Goal: Find specific page/section: Find specific page/section

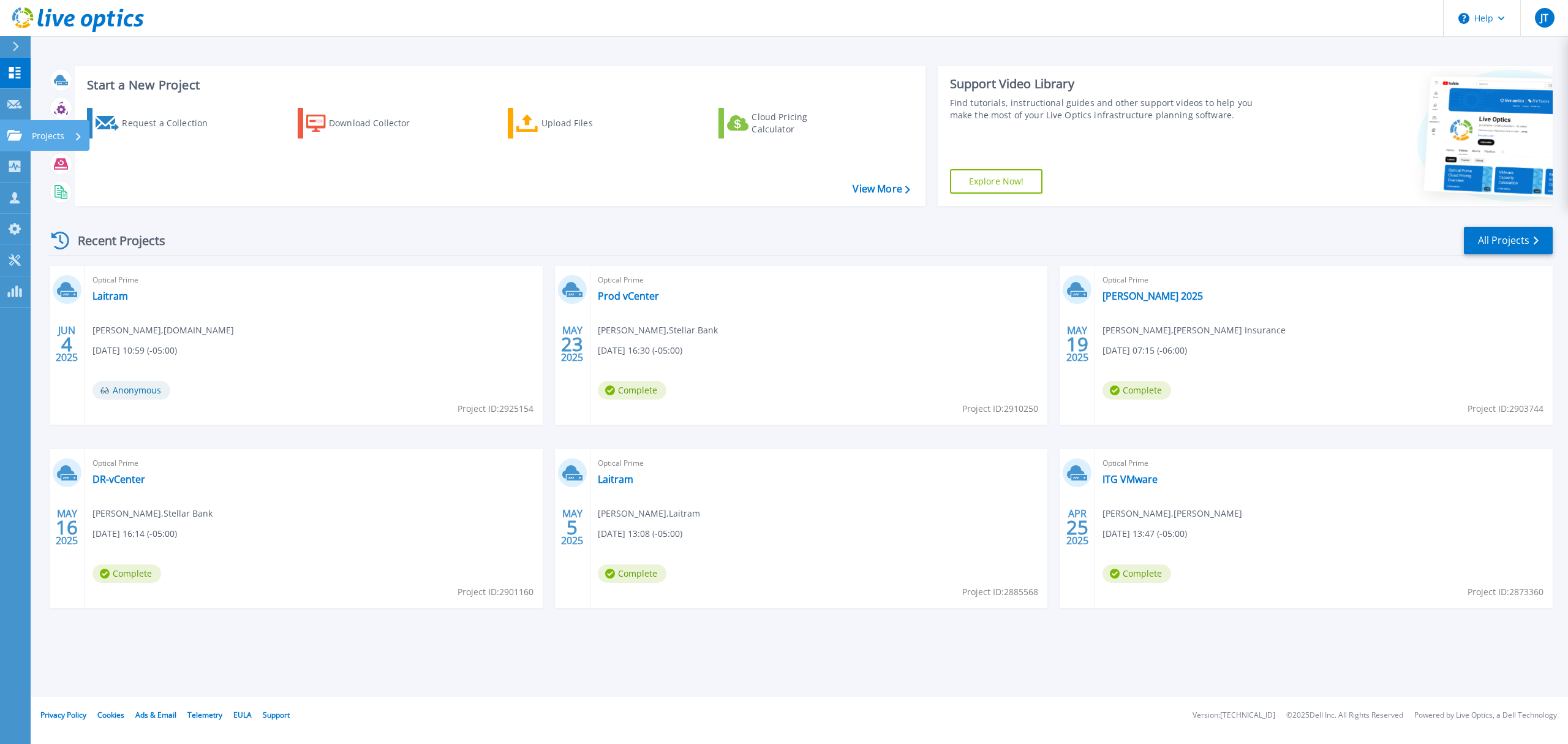
click at [8, 137] on icon at bounding box center [15, 135] width 15 height 10
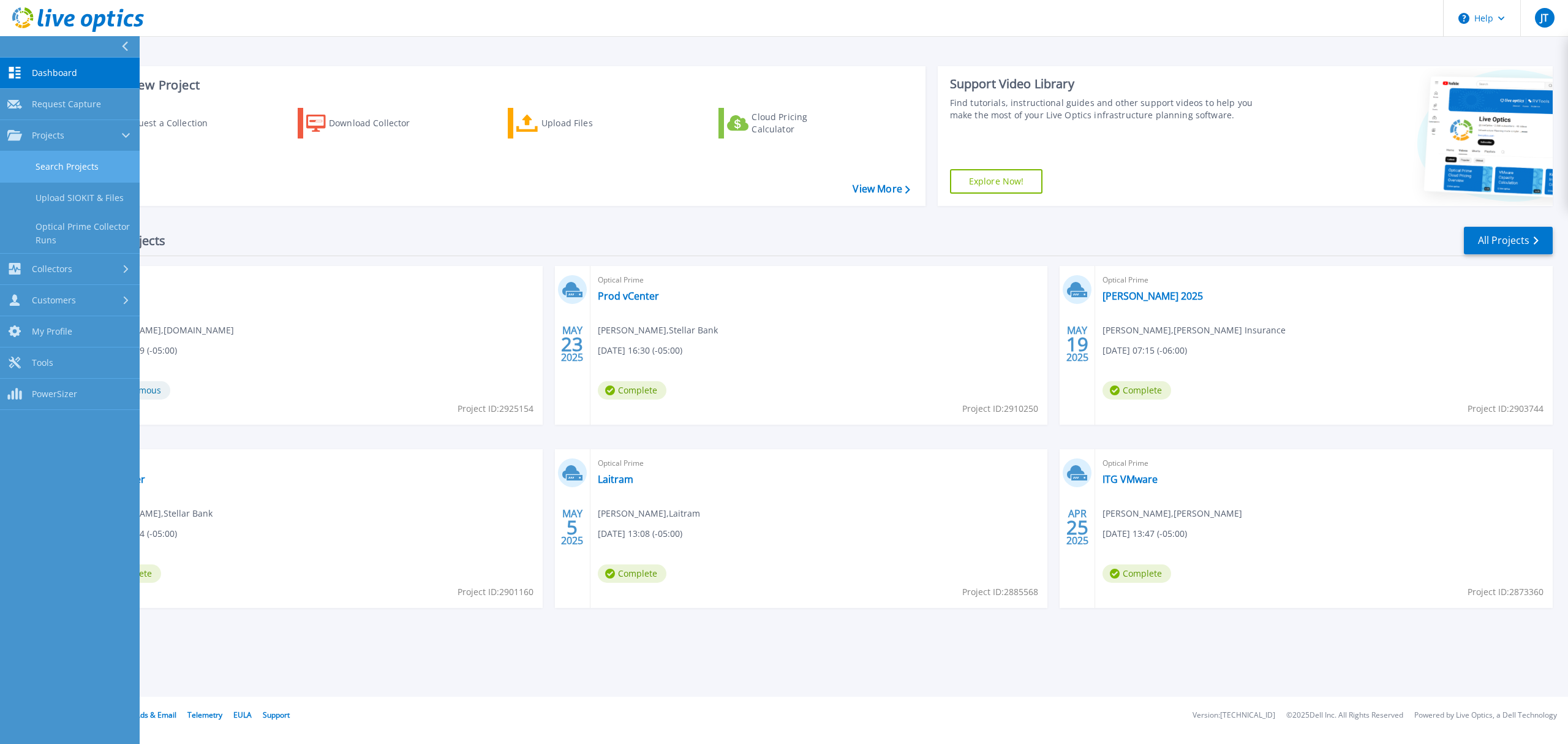
click at [67, 163] on link "Search Projects" at bounding box center [70, 167] width 139 height 31
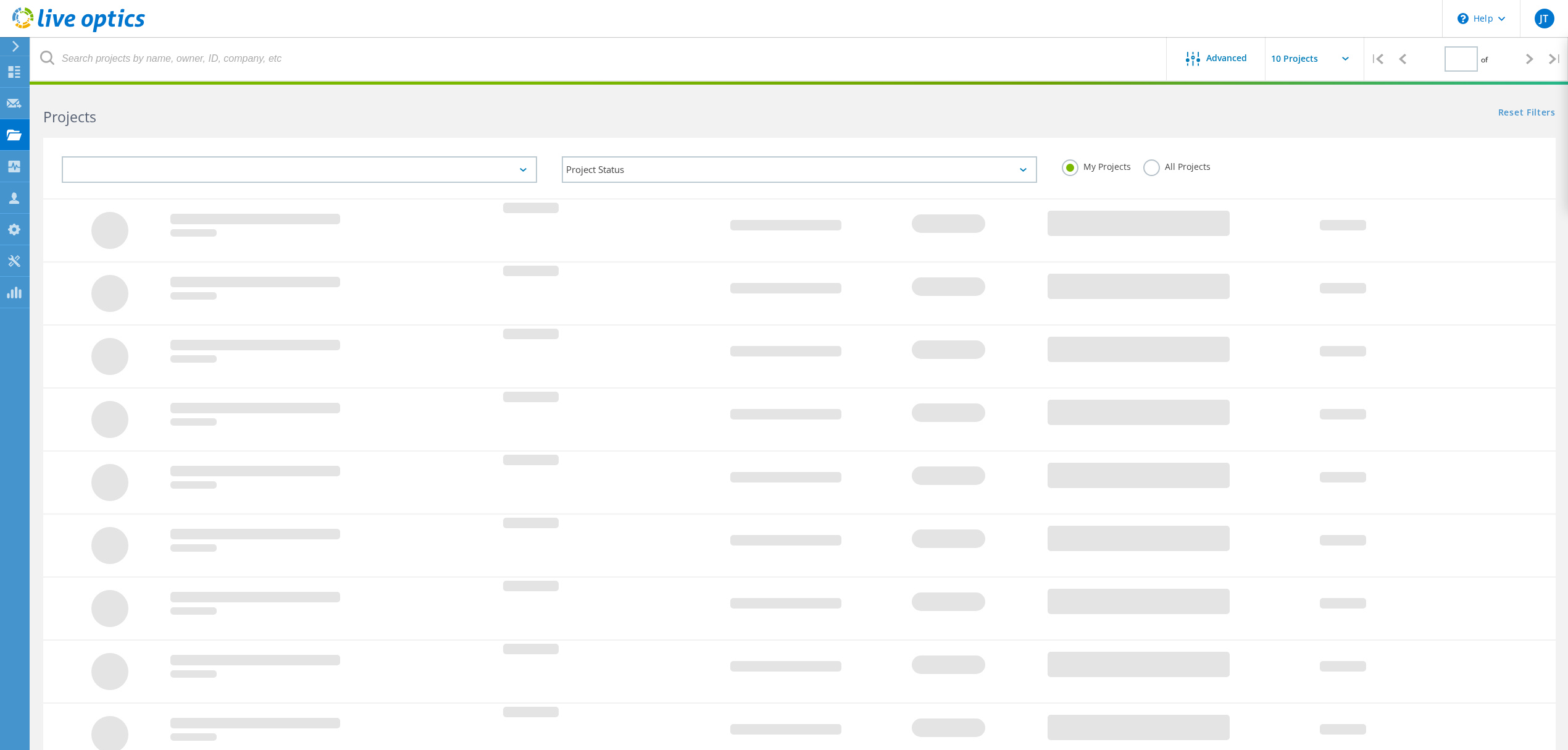
type input "1"
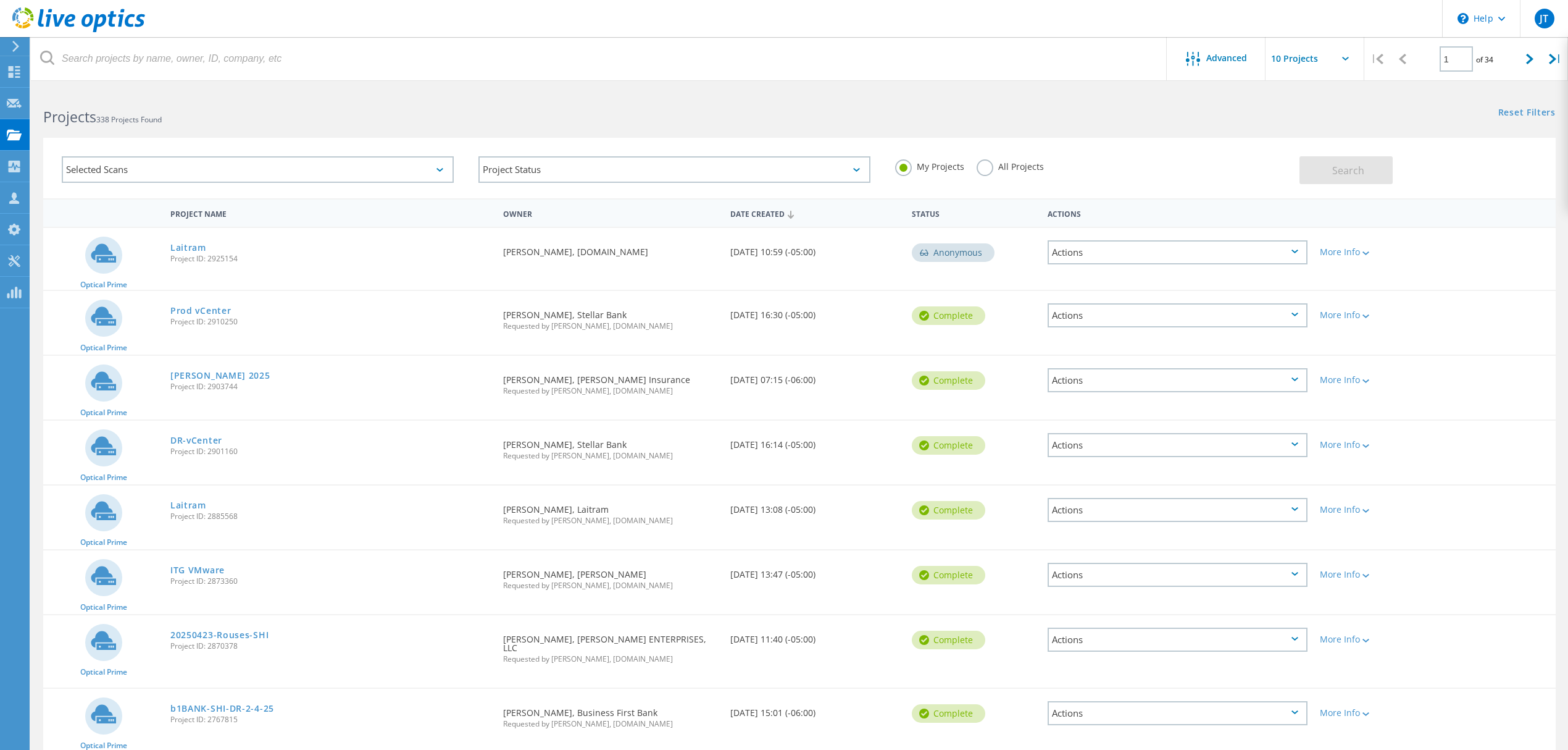
click at [139, 166] on div "Selected Scans" at bounding box center [258, 169] width 392 height 27
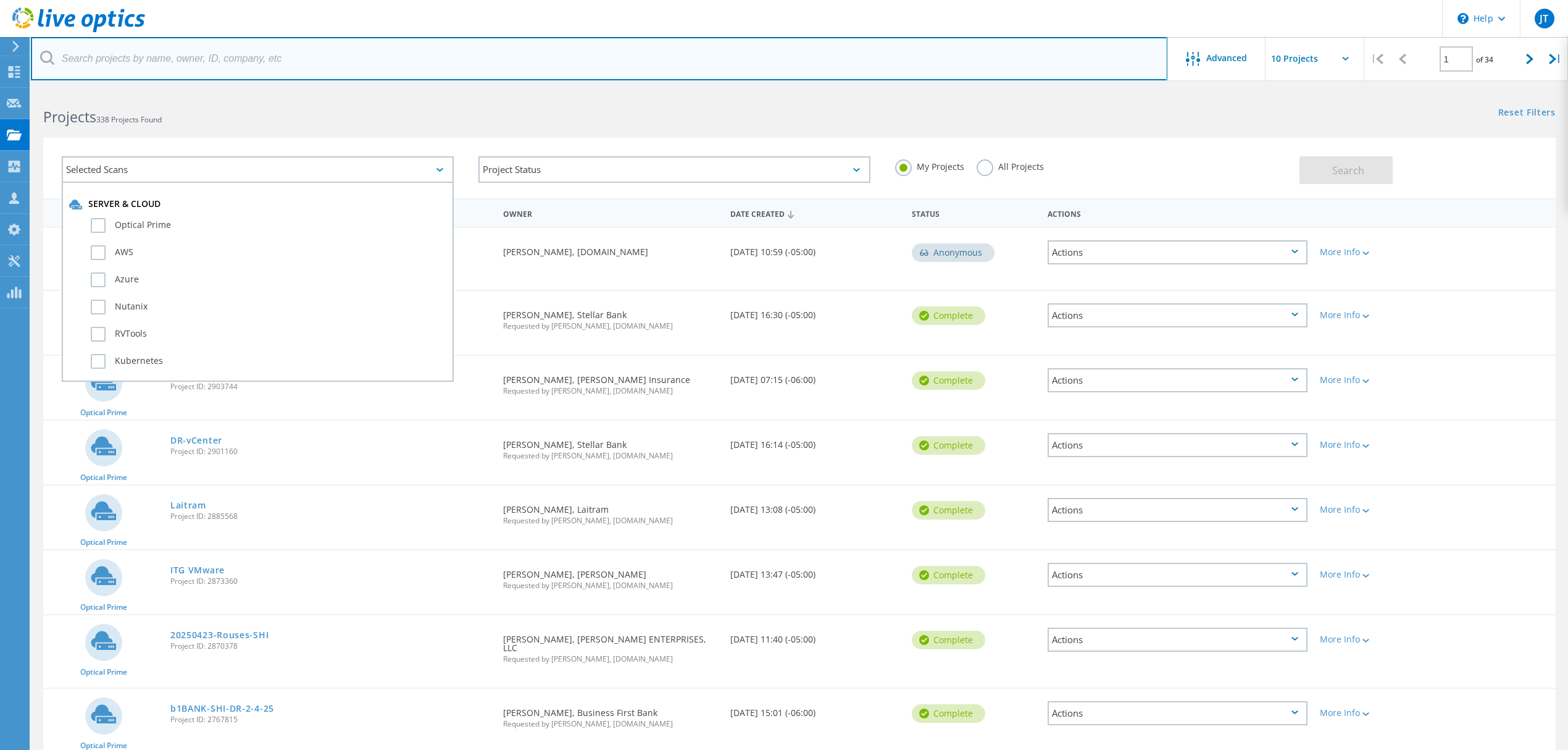
click at [228, 68] on input "text" at bounding box center [598, 58] width 1137 height 43
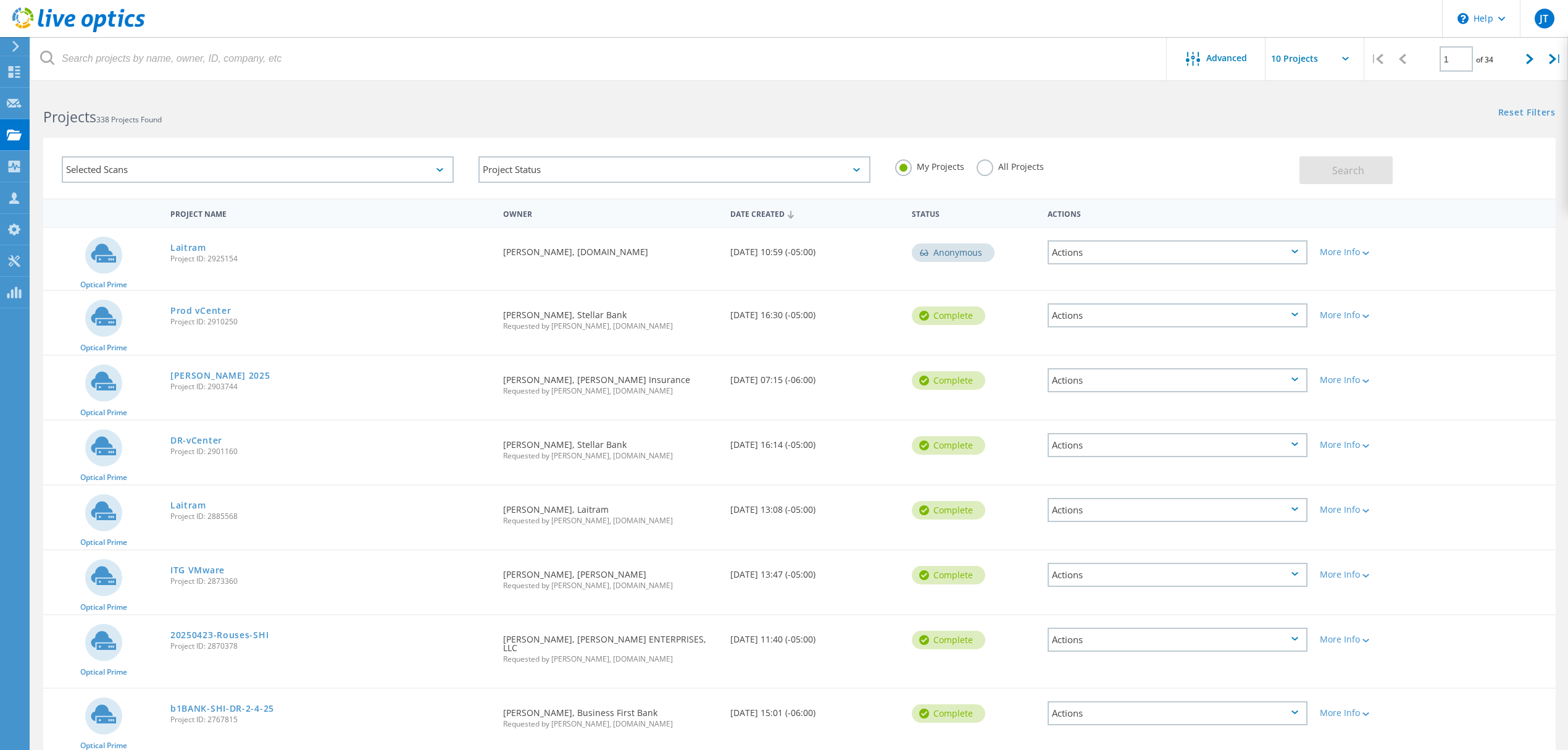
click at [346, 114] on h2 "Projects 338 Projects Found" at bounding box center [416, 117] width 744 height 20
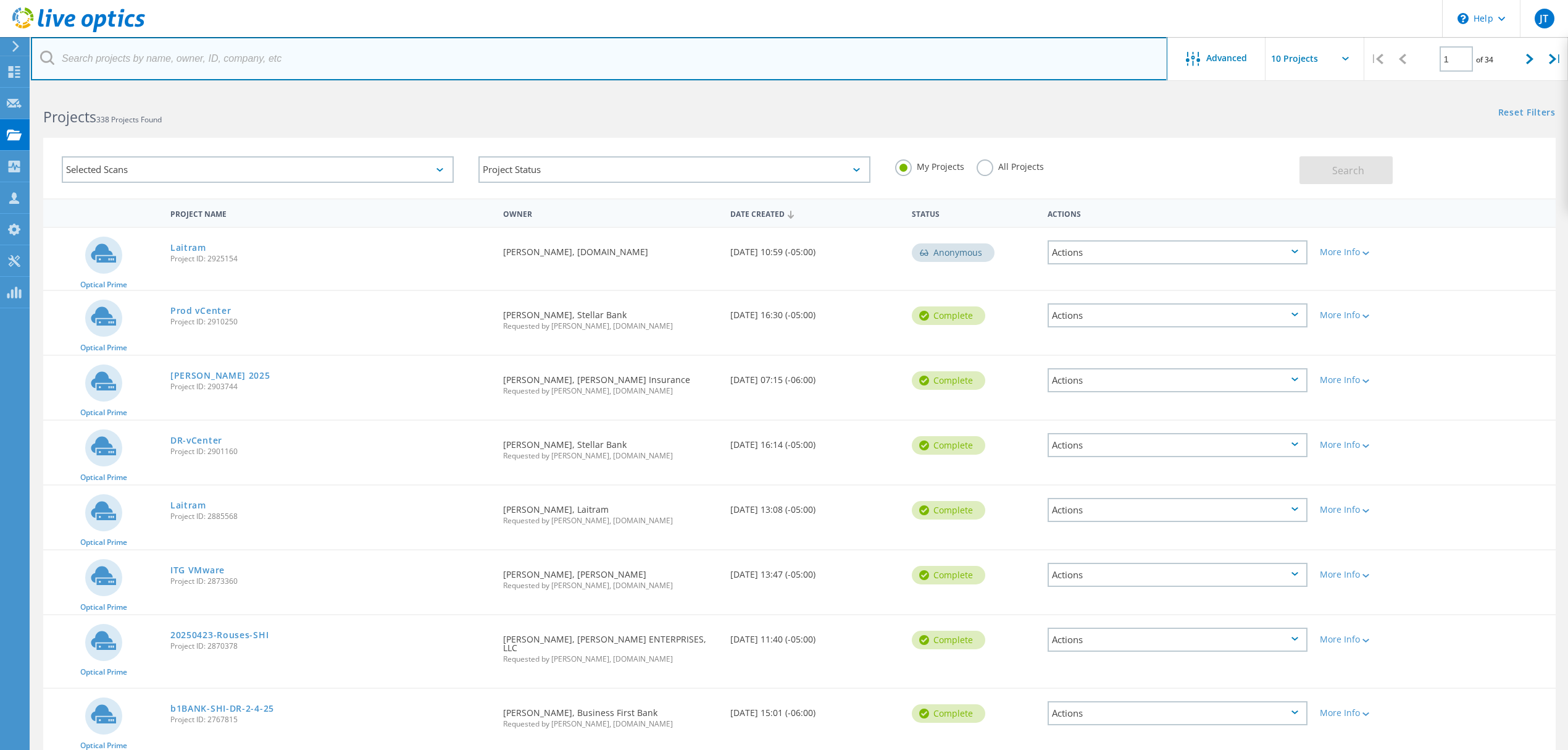
click at [228, 60] on input "text" at bounding box center [598, 58] width 1137 height 43
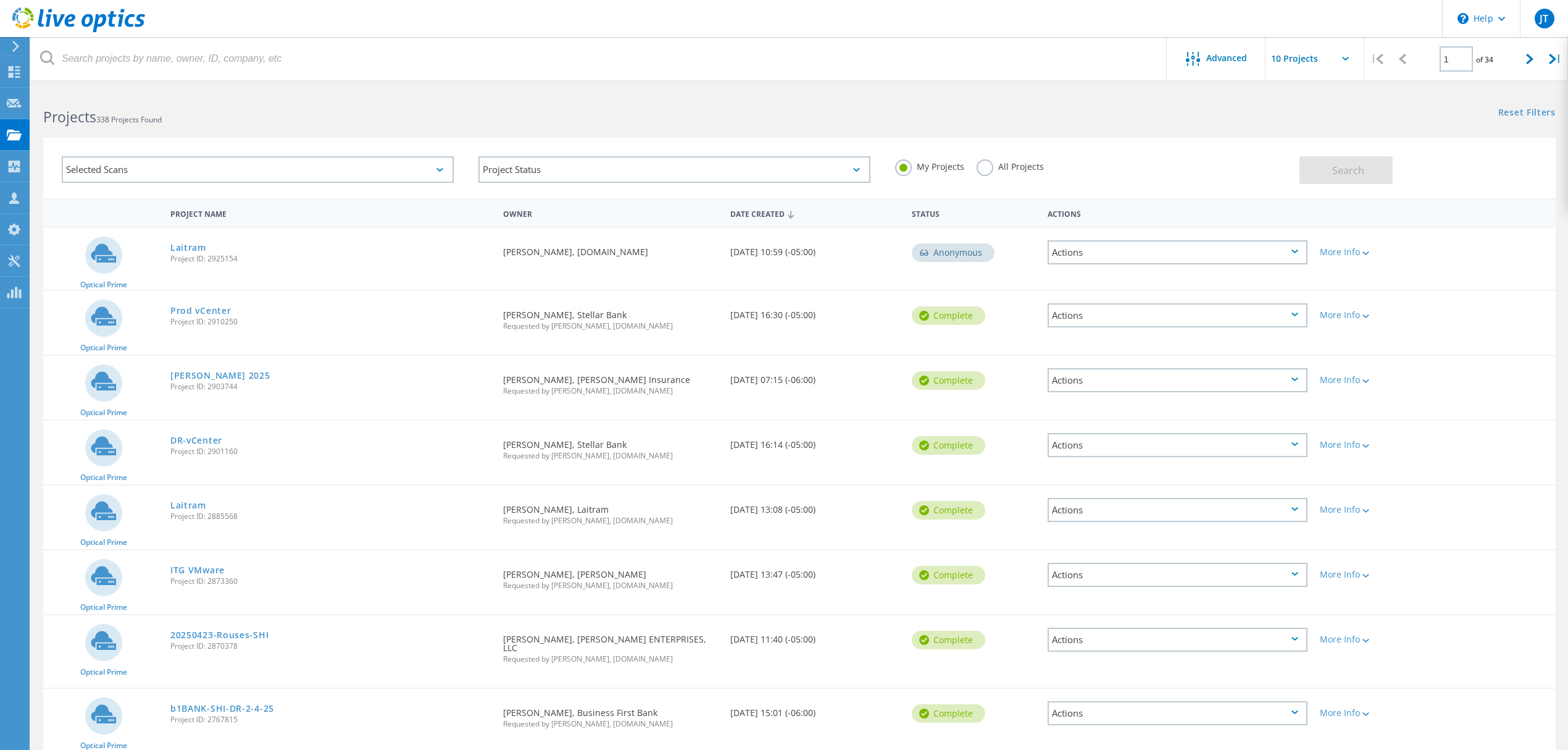
click at [1013, 175] on div "All Projects" at bounding box center [1010, 167] width 67 height 18
click at [1006, 171] on label "All Projects" at bounding box center [1010, 164] width 67 height 12
click at [1004, 171] on label "All Projects" at bounding box center [1010, 164] width 67 height 12
click at [994, 166] on label "All Projects" at bounding box center [1010, 164] width 67 height 12
click at [0, 0] on input "All Projects" at bounding box center [0, 0] width 0 height 0
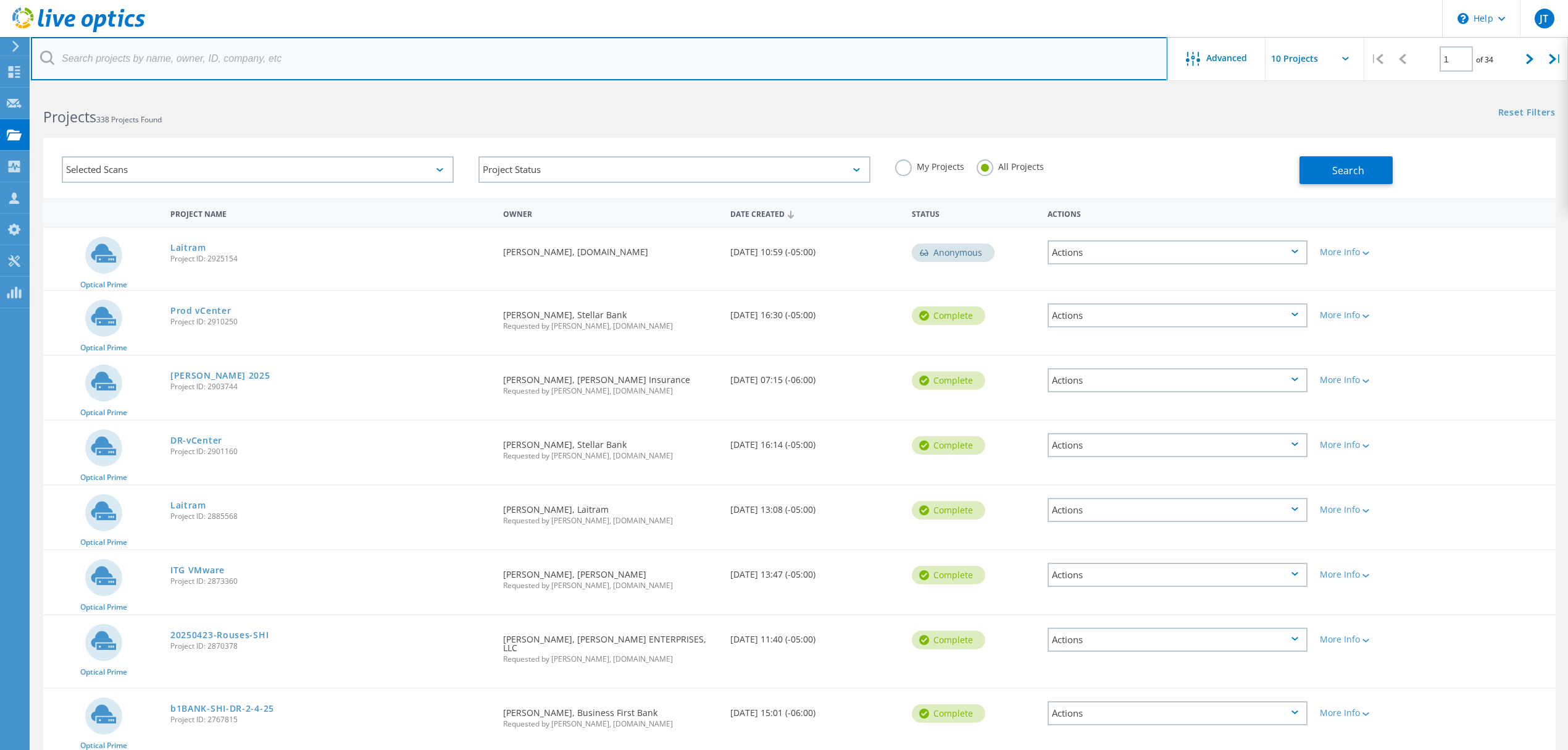
drag, startPoint x: 196, startPoint y: 48, endPoint x: 267, endPoint y: 58, distance: 71.7
click at [196, 48] on input "text" at bounding box center [598, 58] width 1137 height 43
click at [488, 70] on input "text" at bounding box center [598, 58] width 1137 height 43
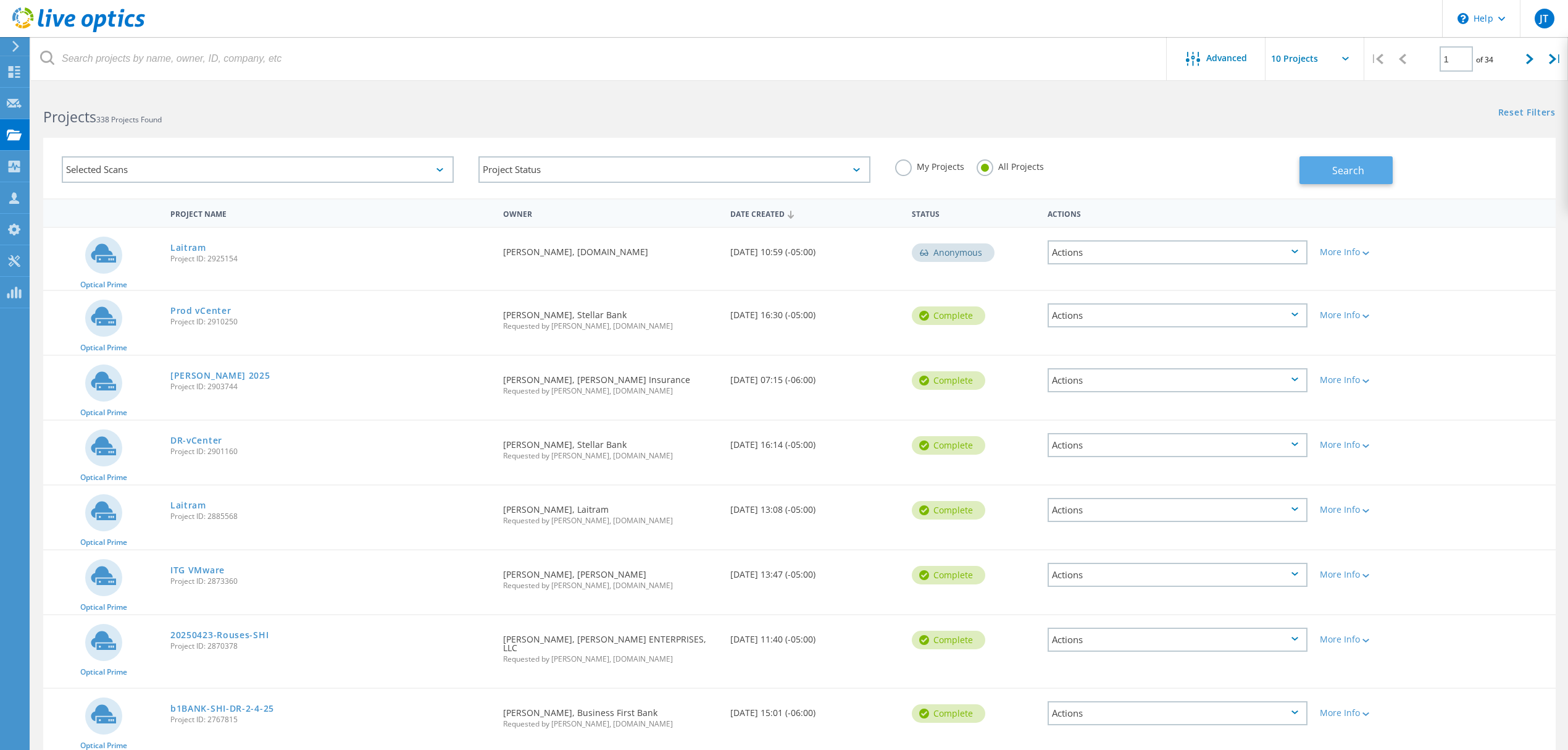
click at [1377, 172] on button "Search" at bounding box center [1345, 170] width 93 height 28
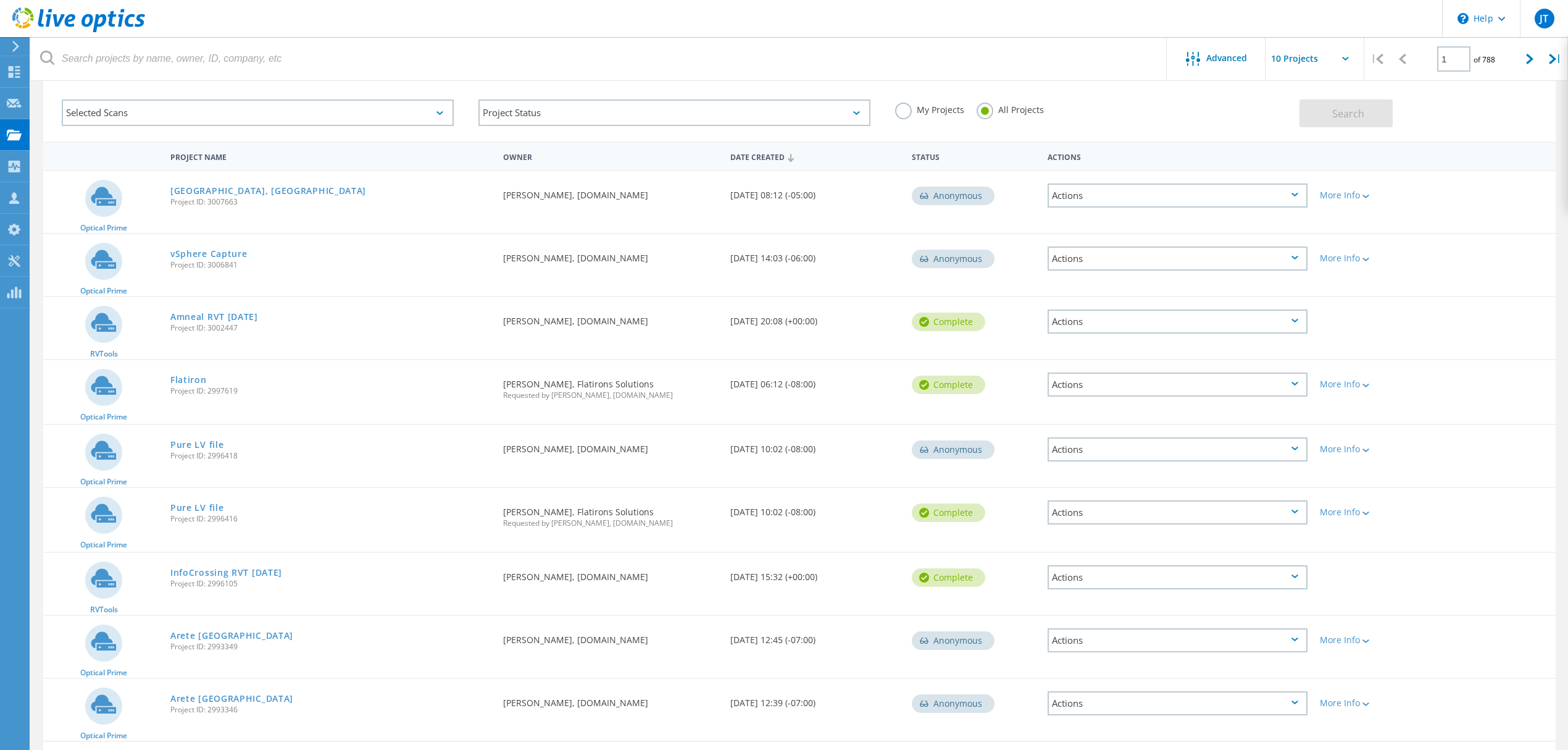
scroll to position [82, 0]
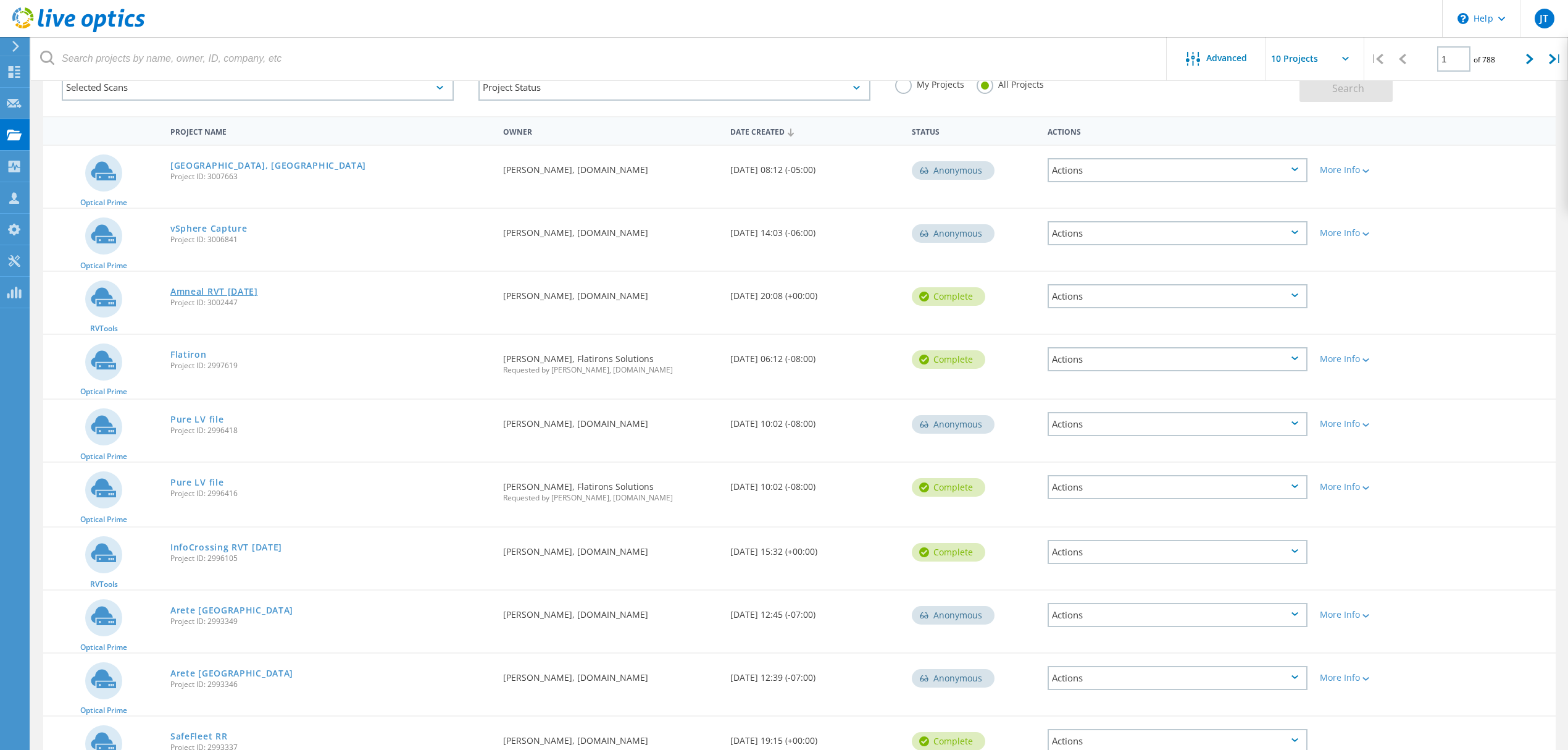
click at [212, 288] on link "Amneal RVT [DATE]" at bounding box center [214, 291] width 88 height 8
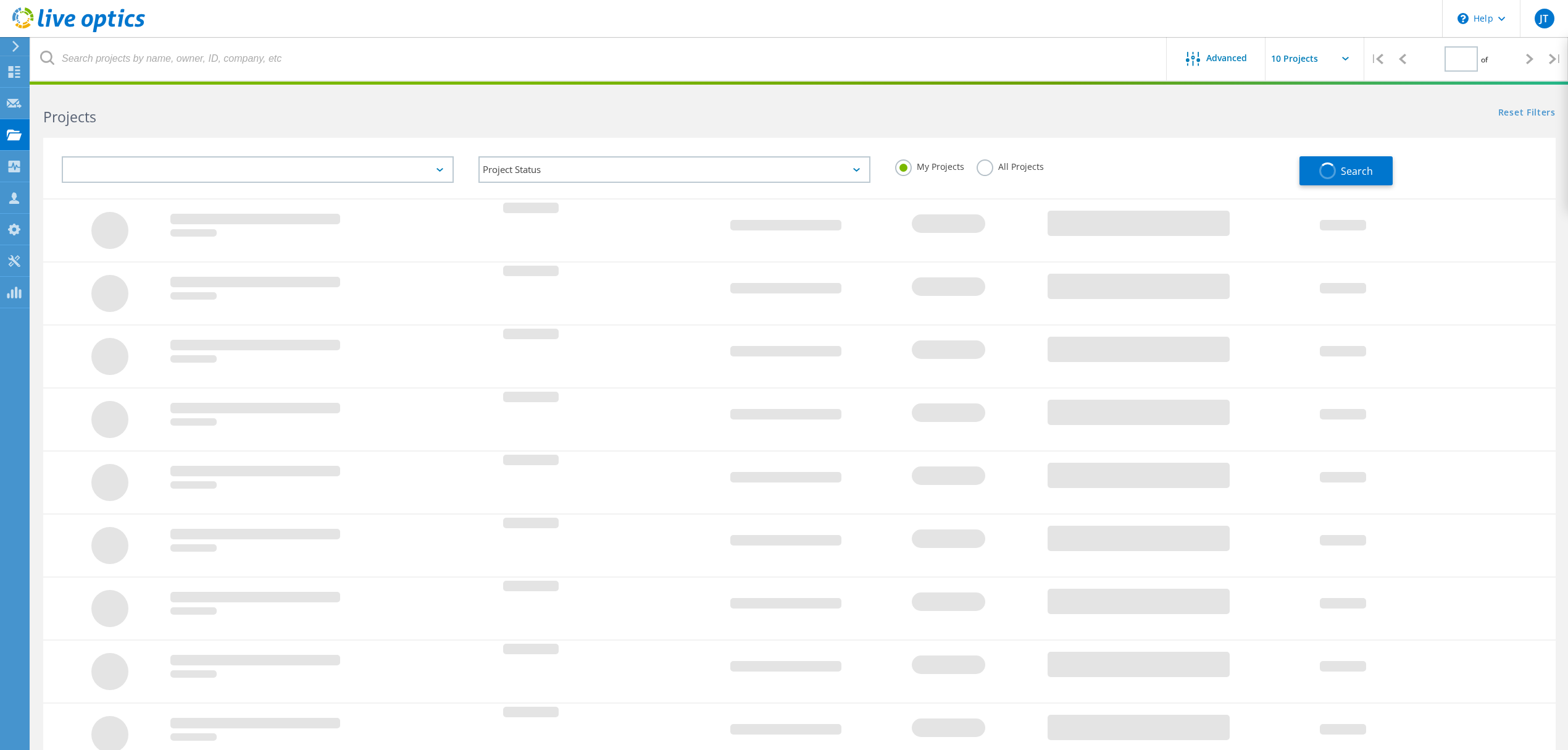
type input "1"
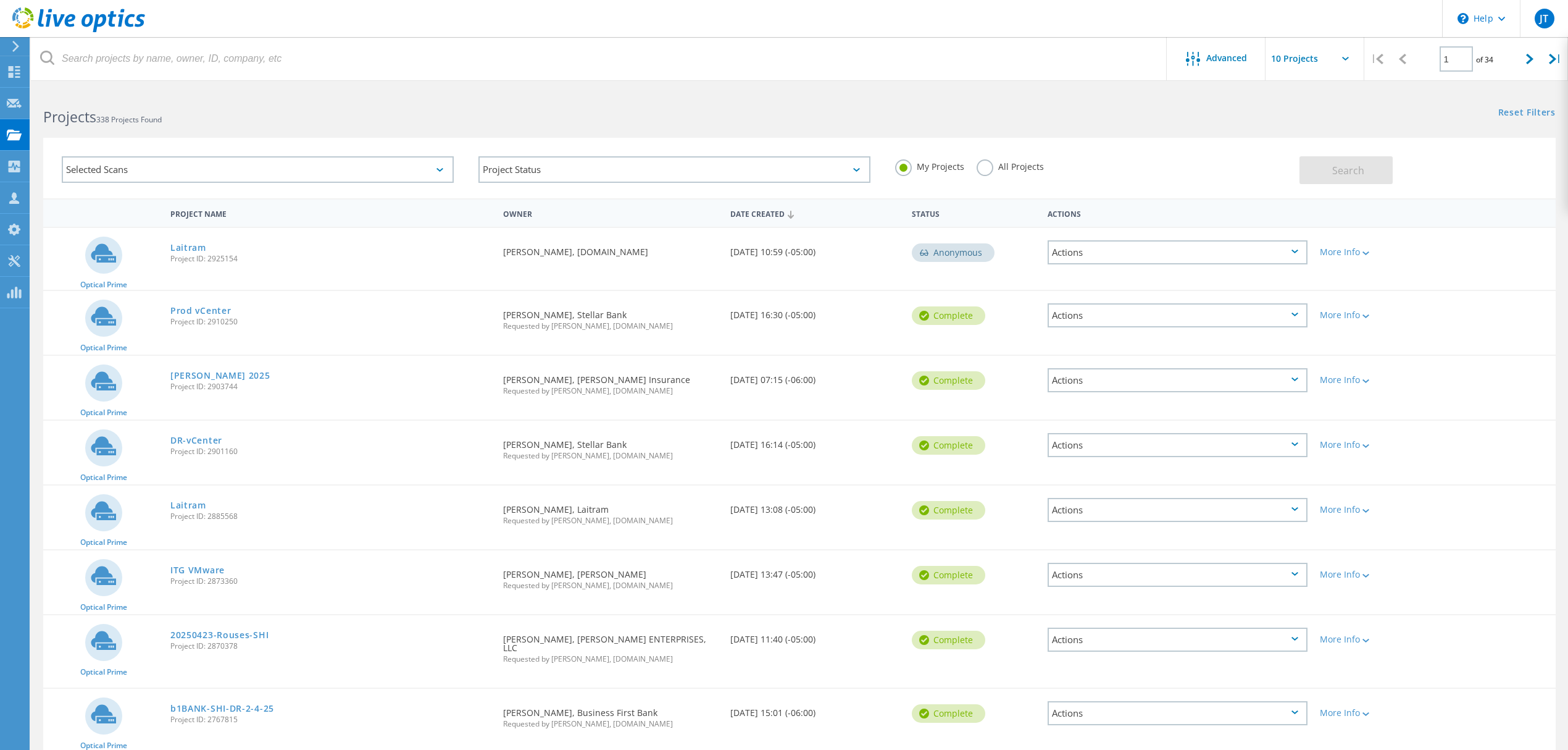
click at [988, 171] on label "All Projects" at bounding box center [1010, 164] width 67 height 12
click at [0, 0] on input "All Projects" at bounding box center [0, 0] width 0 height 0
drag, startPoint x: 1404, startPoint y: 175, endPoint x: 1391, endPoint y: 176, distance: 13.0
click at [1404, 176] on div "Search" at bounding box center [1424, 163] width 250 height 40
click at [1367, 178] on button "Search" at bounding box center [1345, 170] width 93 height 28
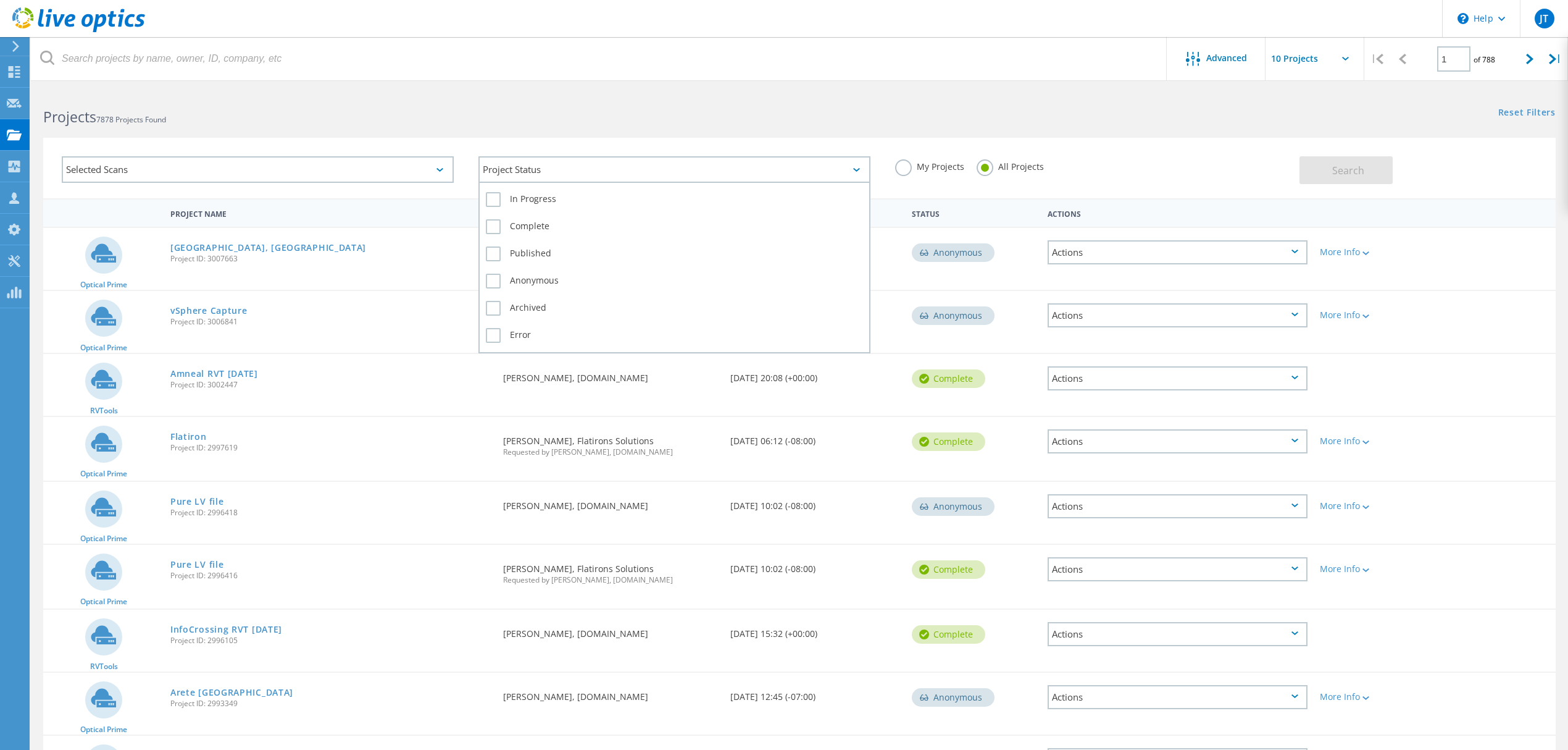
click at [534, 172] on div "Project Status" at bounding box center [674, 169] width 392 height 27
click at [526, 221] on label "Complete" at bounding box center [674, 226] width 377 height 15
click at [0, 0] on input "Complete" at bounding box center [0, 0] width 0 height 0
click at [312, 176] on div "Selected Scans" at bounding box center [258, 169] width 392 height 27
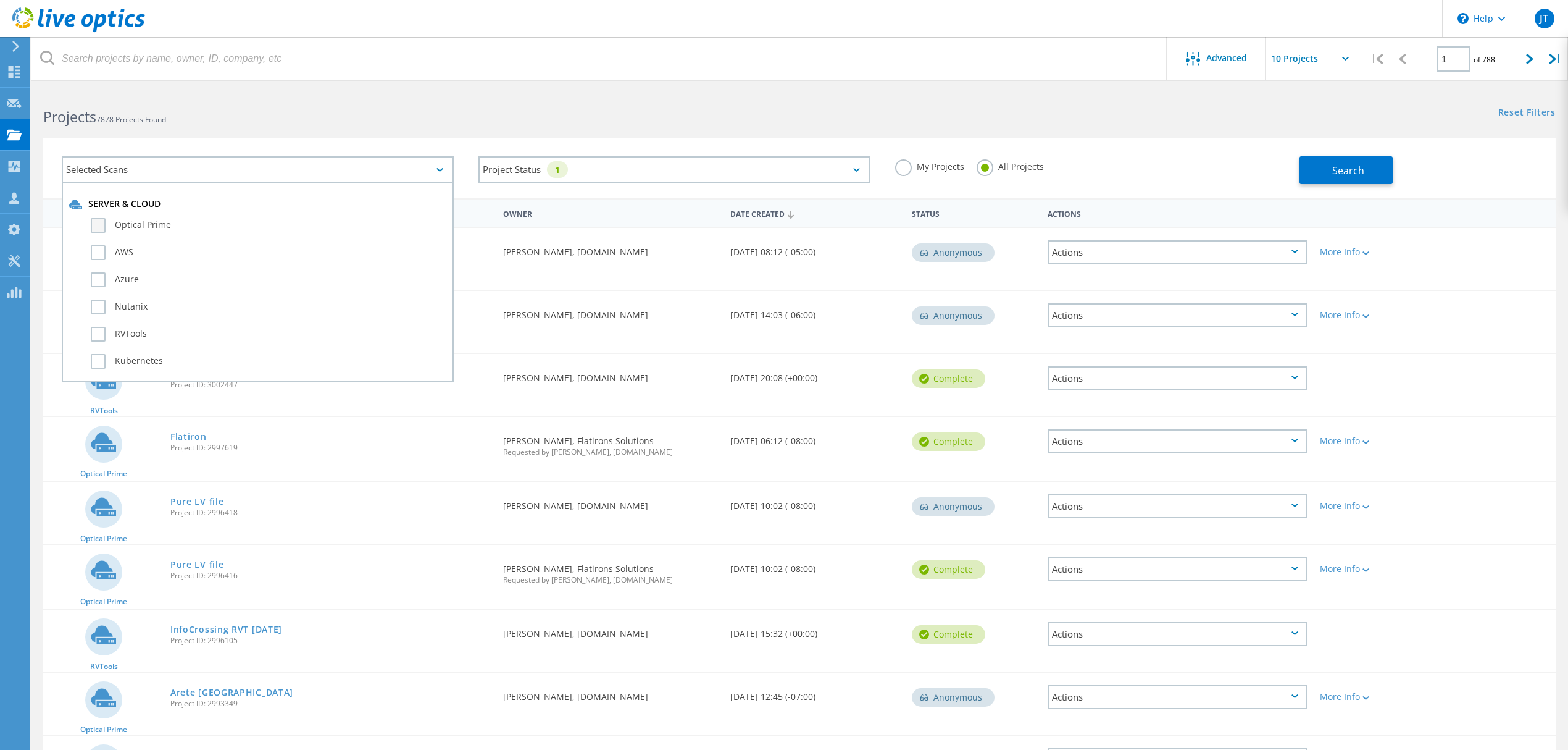
click at [157, 223] on label "Optical Prime" at bounding box center [268, 225] width 356 height 15
click at [0, 0] on input "Optical Prime" at bounding box center [0, 0] width 0 height 0
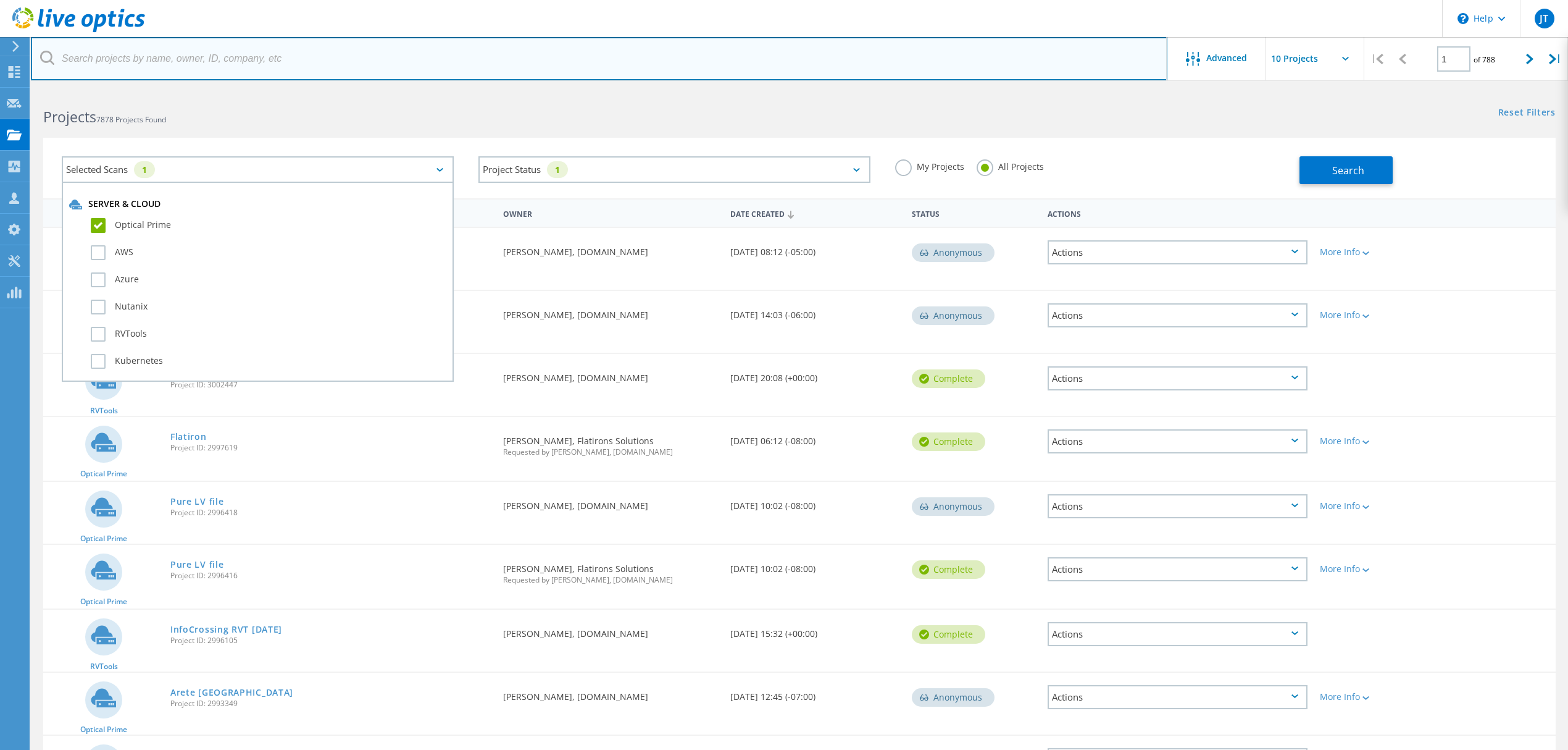
click at [384, 67] on input "text" at bounding box center [598, 58] width 1137 height 43
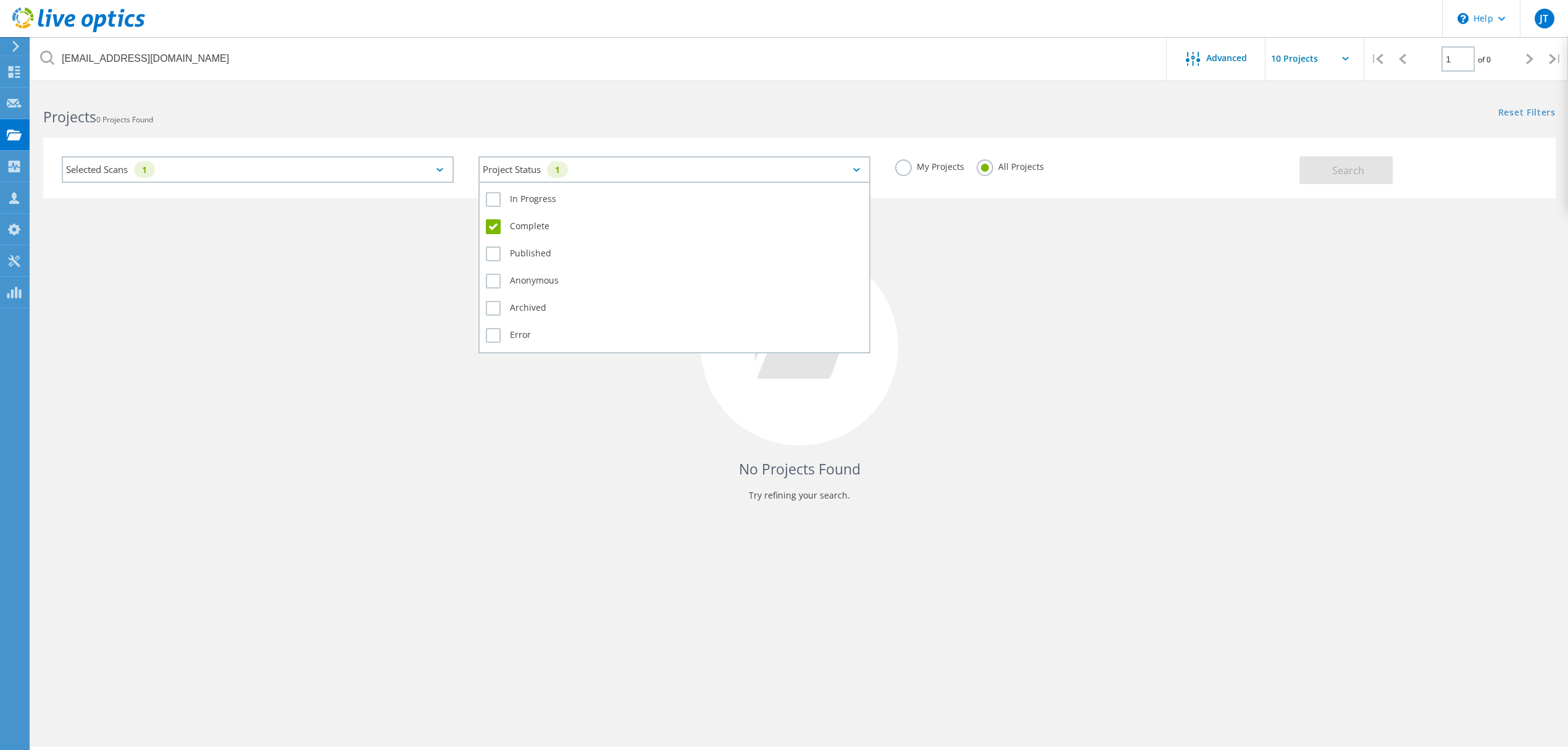
click at [718, 168] on div "Project Status 1" at bounding box center [674, 169] width 392 height 27
click at [574, 200] on label "In Progress" at bounding box center [674, 200] width 377 height 15
click at [0, 0] on input "In Progress" at bounding box center [0, 0] width 0 height 0
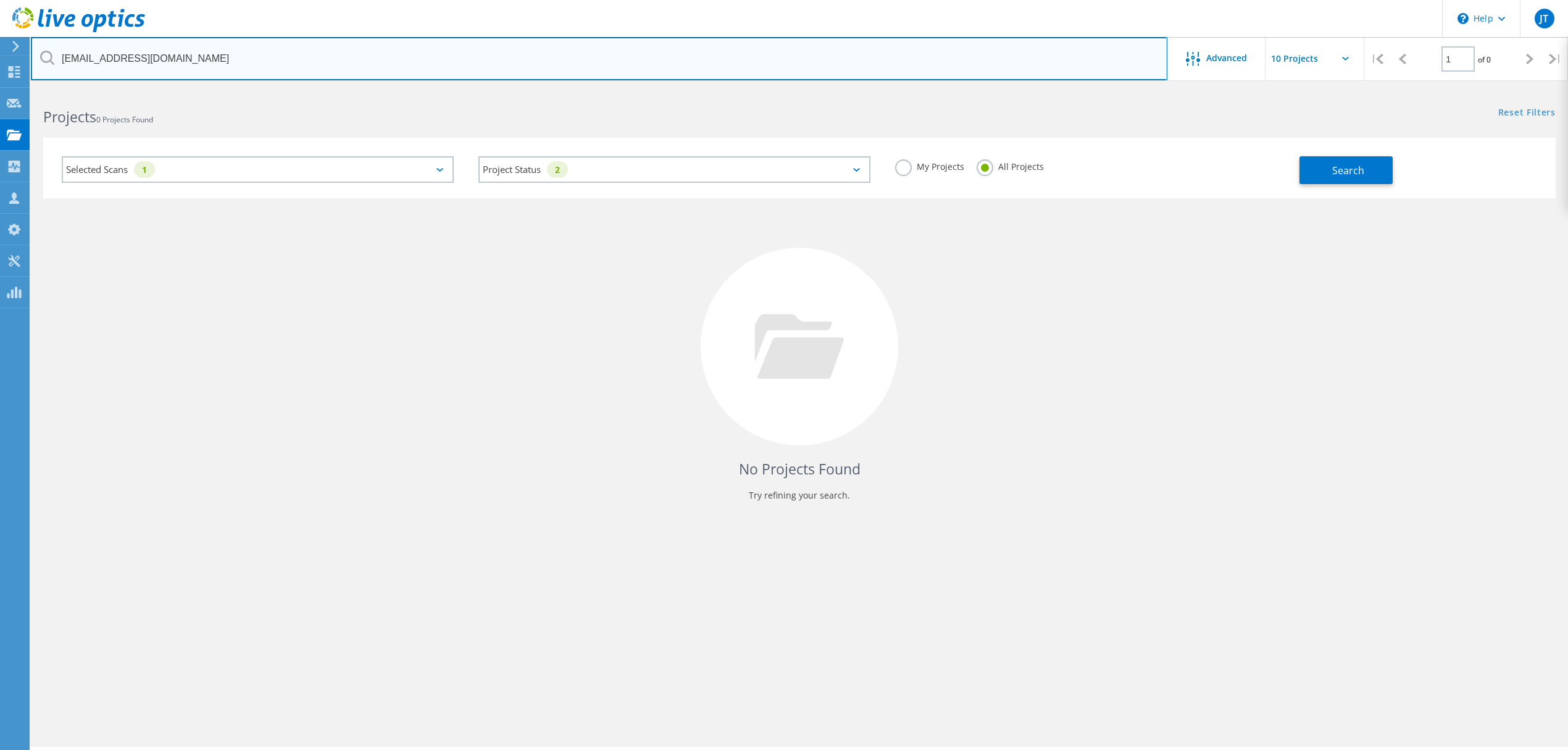
drag, startPoint x: 94, startPoint y: 57, endPoint x: 479, endPoint y: 63, distance: 385.0
click at [464, 67] on input "joshua_gang@shi.com" at bounding box center [598, 58] width 1137 height 43
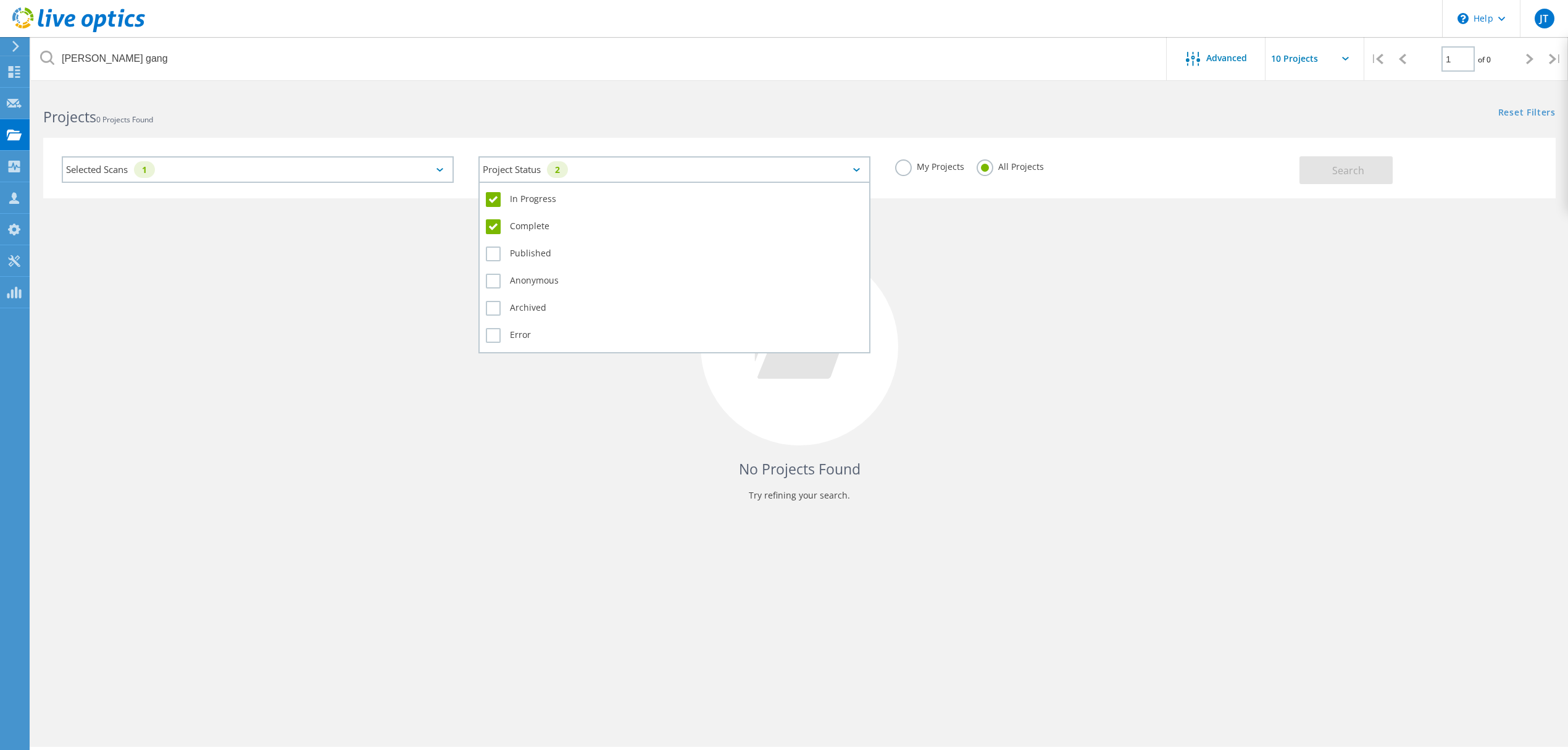
click at [516, 176] on div "Project Status 2" at bounding box center [674, 169] width 392 height 27
click at [509, 219] on label "Complete" at bounding box center [674, 226] width 377 height 15
click at [0, 0] on input "Complete" at bounding box center [0, 0] width 0 height 0
drag, startPoint x: 526, startPoint y: 184, endPoint x: 521, endPoint y: 194, distance: 11.2
click at [526, 186] on div "In Progress Complete Published Anonymous Archived Error" at bounding box center [674, 268] width 392 height 172
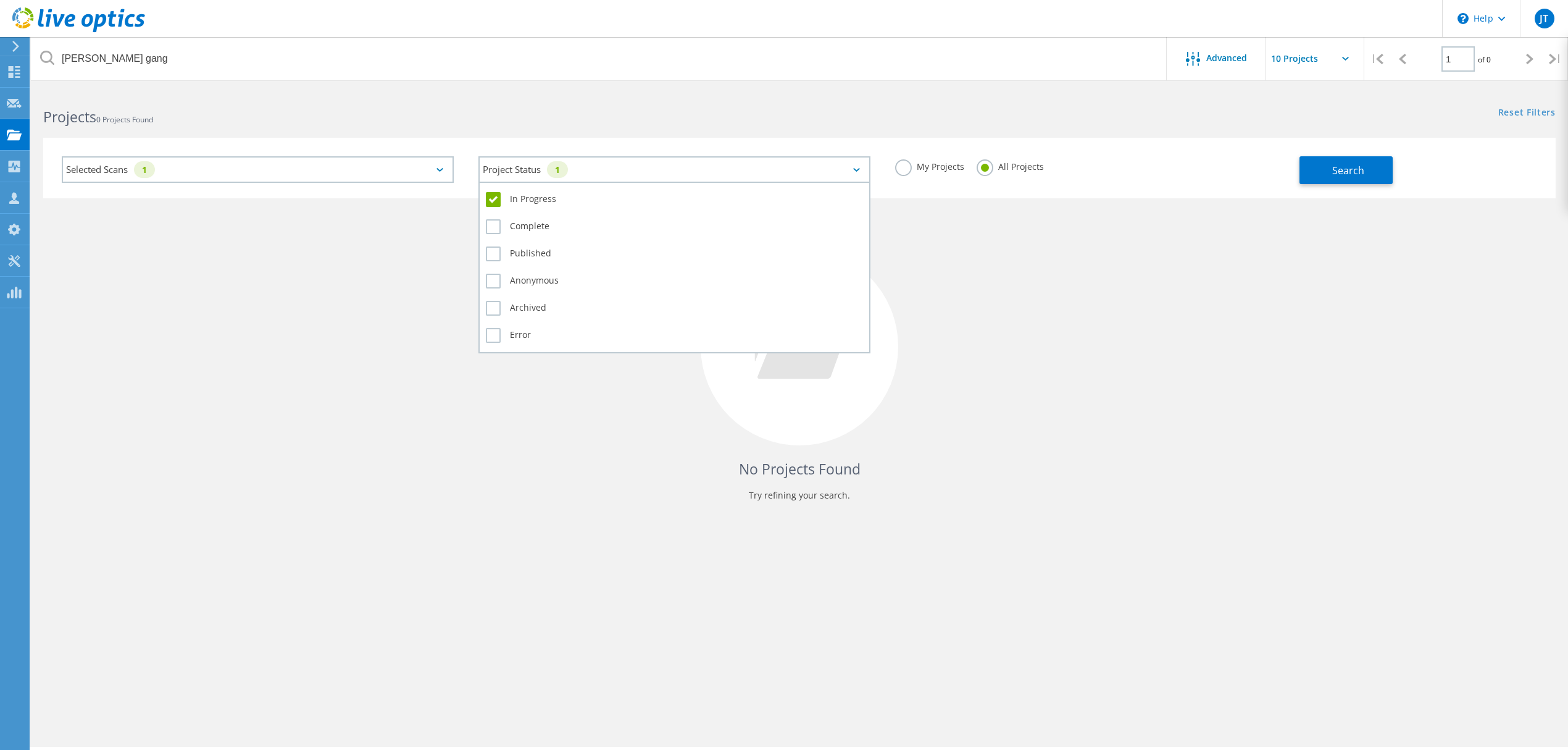
click at [521, 194] on label "In Progress" at bounding box center [674, 200] width 377 height 15
click at [0, 0] on input "In Progress" at bounding box center [0, 0] width 0 height 0
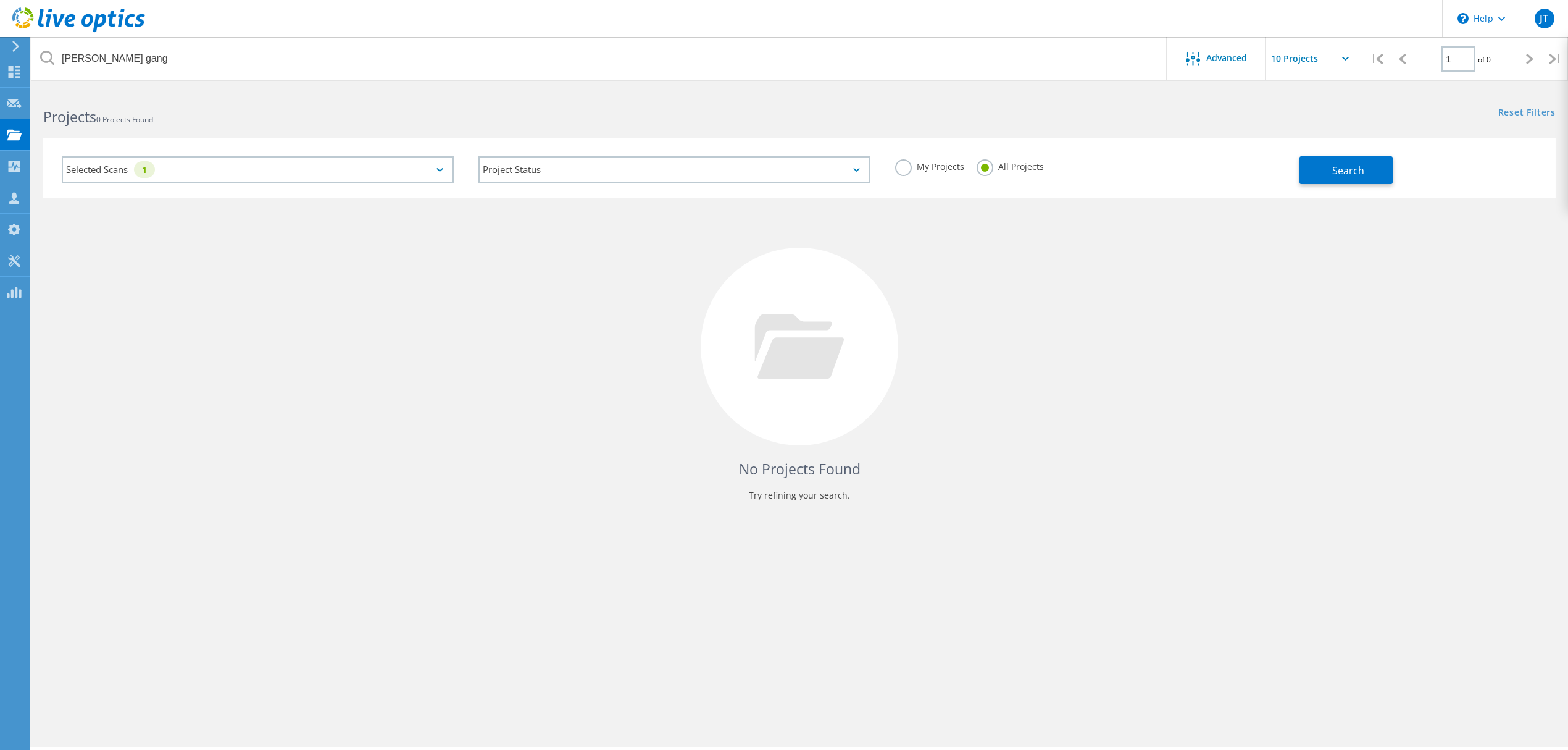
drag, startPoint x: 410, startPoint y: 109, endPoint x: 373, endPoint y: 105, distance: 37.2
click at [410, 109] on h2 "Projects 0 Projects Found" at bounding box center [416, 117] width 744 height 20
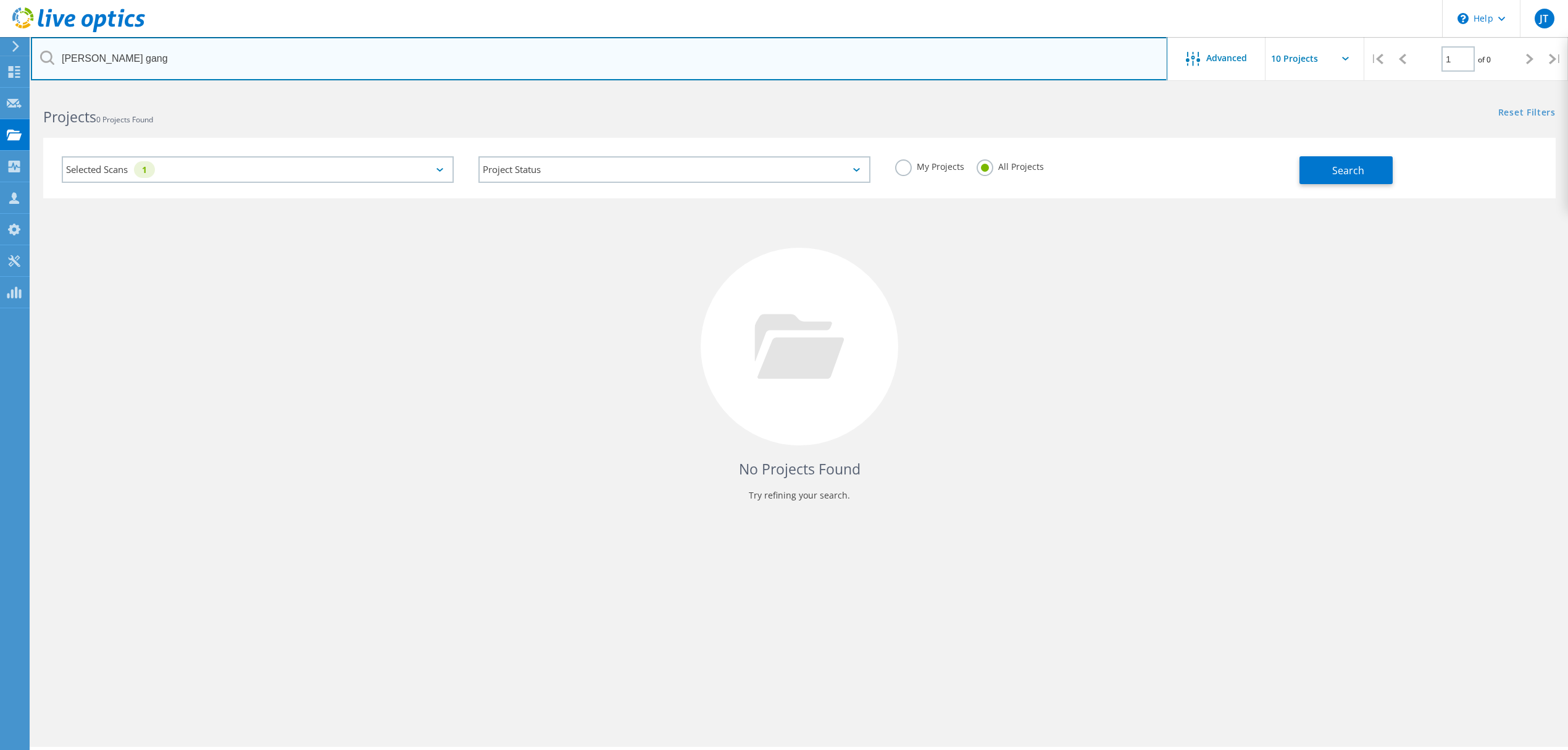
click at [87, 45] on input "joshua gang" at bounding box center [598, 58] width 1137 height 43
click at [90, 57] on input "joshua gang" at bounding box center [598, 58] width 1137 height 43
click at [158, 68] on input "josh gang" at bounding box center [598, 58] width 1137 height 43
type input "gang"
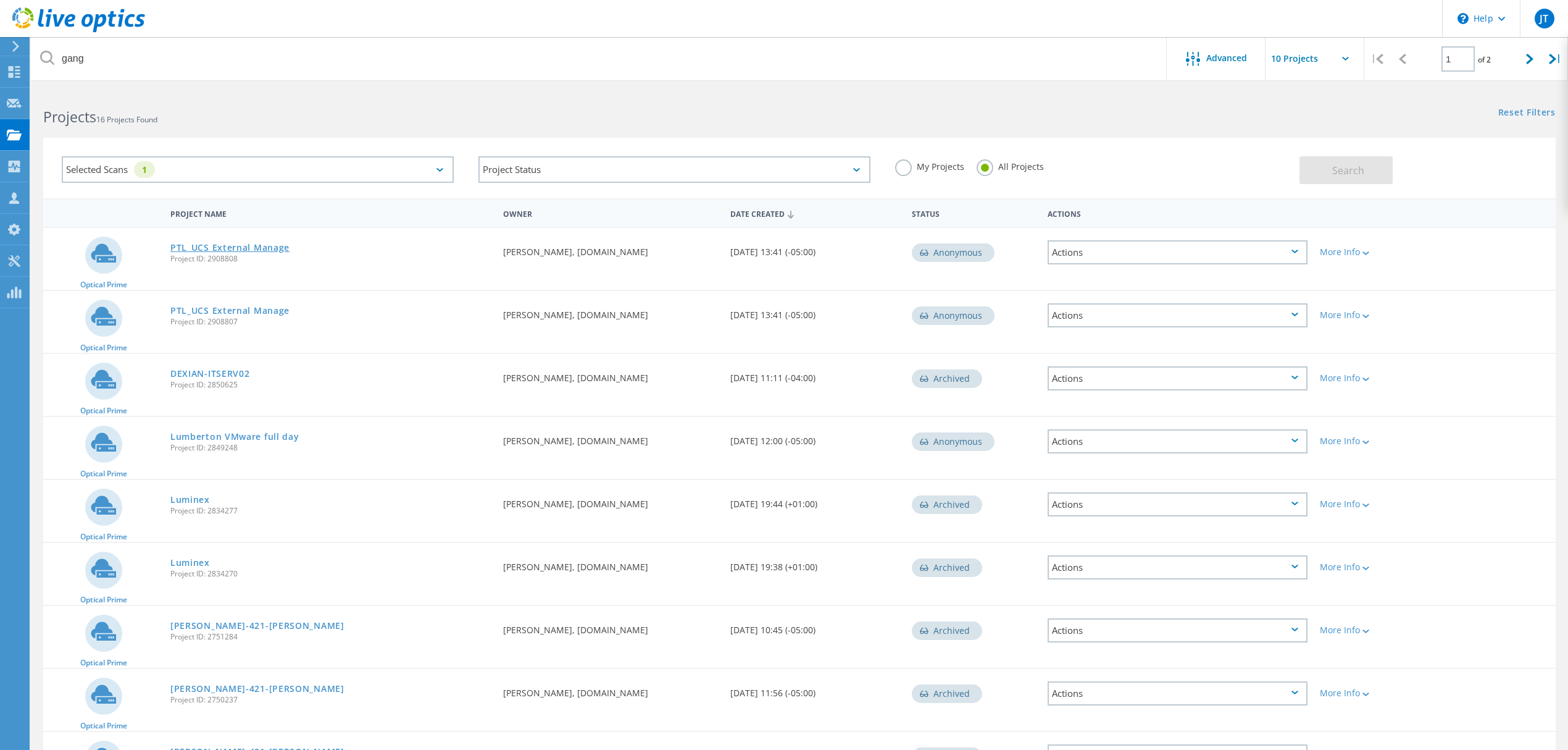
click at [256, 249] on link "PTL_UCS External Manage" at bounding box center [230, 247] width 119 height 8
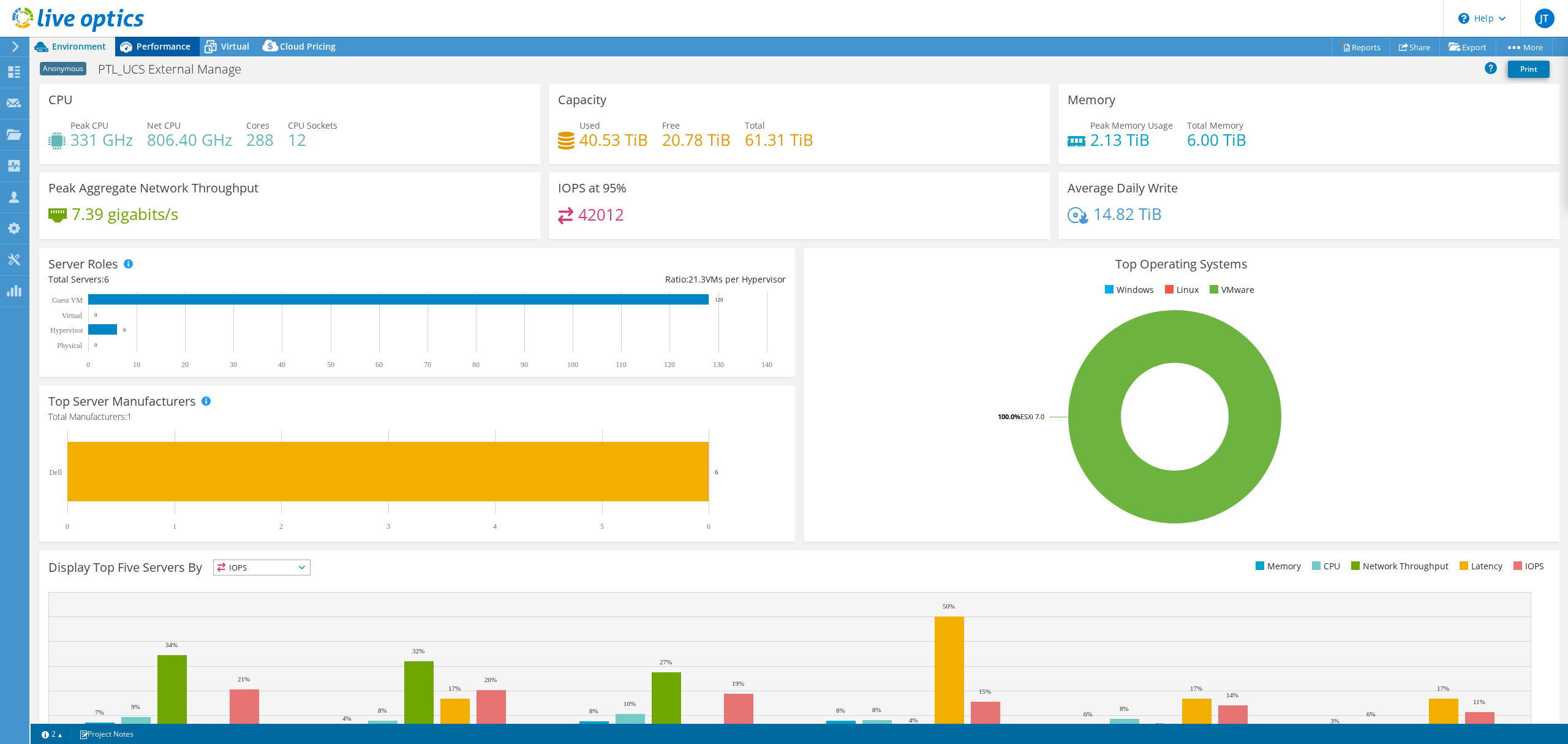
click at [181, 51] on span "Performance" at bounding box center [163, 46] width 54 height 12
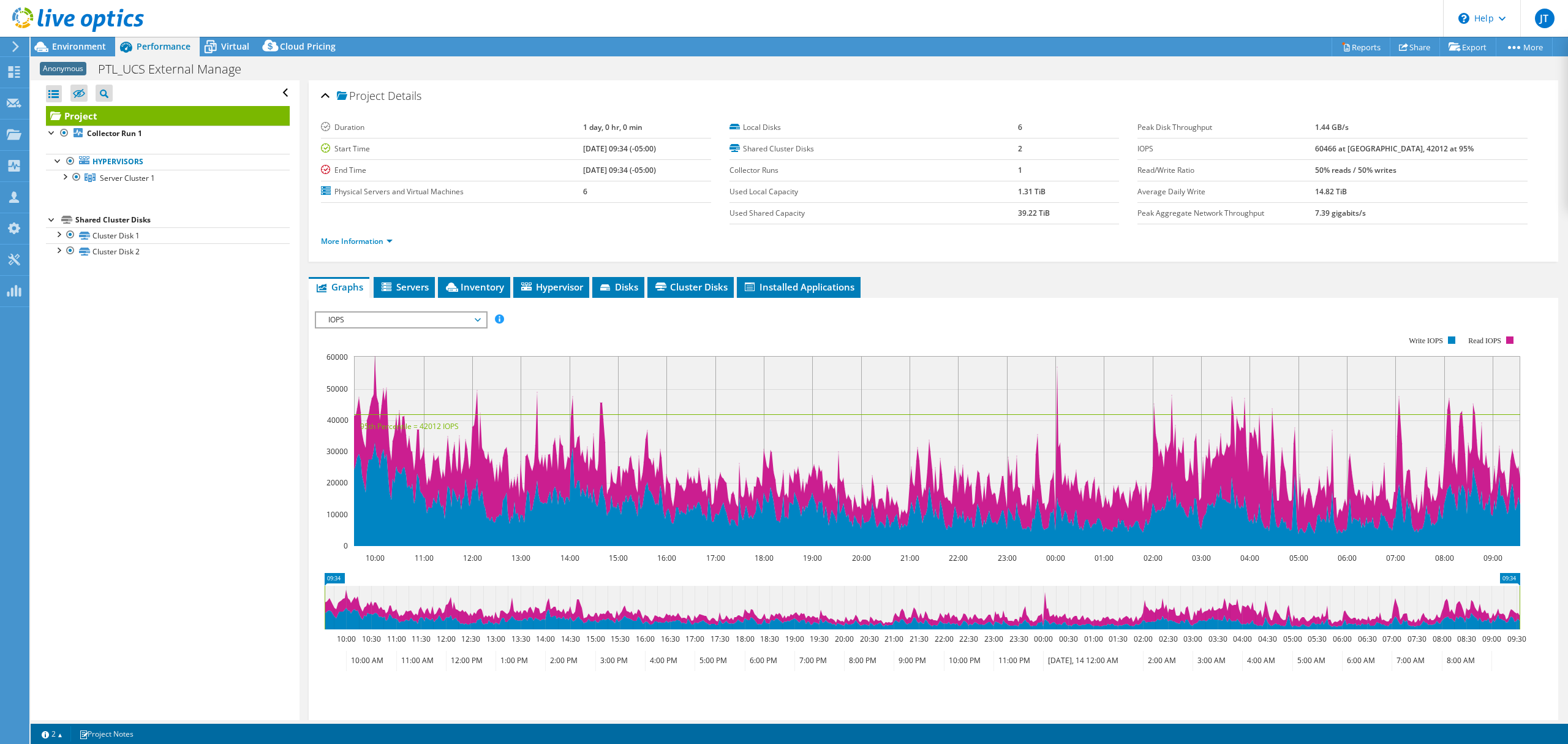
select select "USD"
click at [77, 47] on span "Environment" at bounding box center [79, 46] width 54 height 12
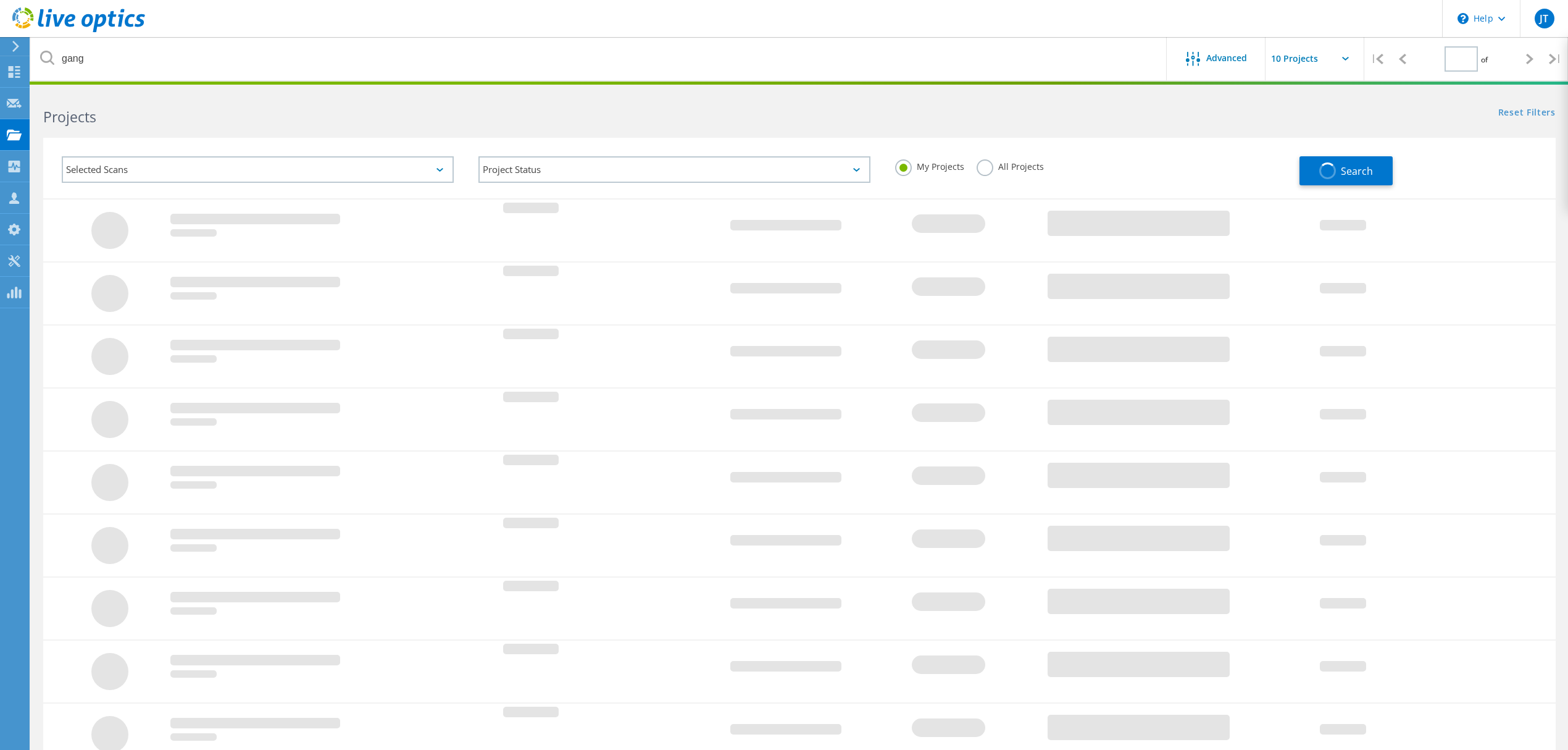
type input "1"
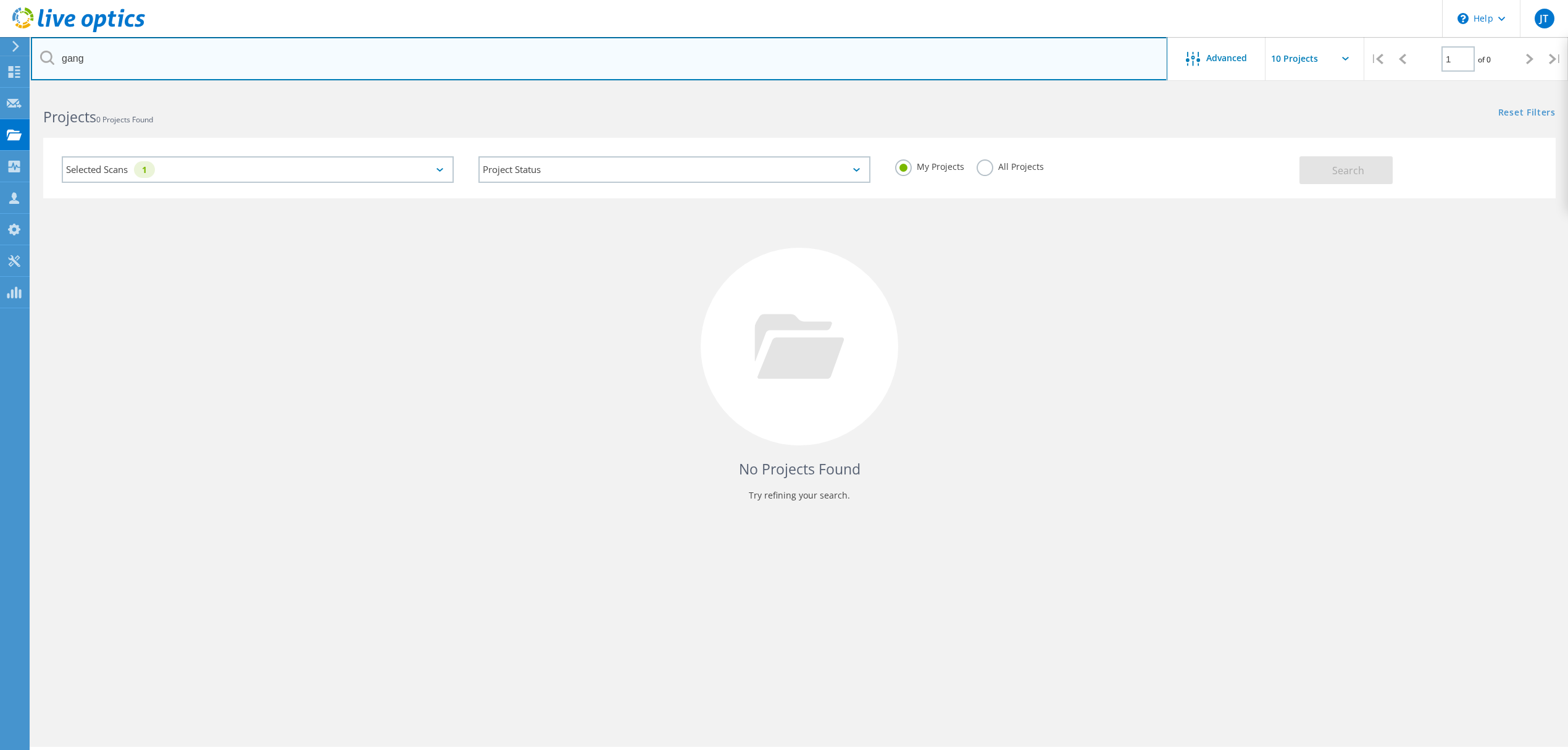
click at [117, 70] on input "gang" at bounding box center [598, 58] width 1137 height 43
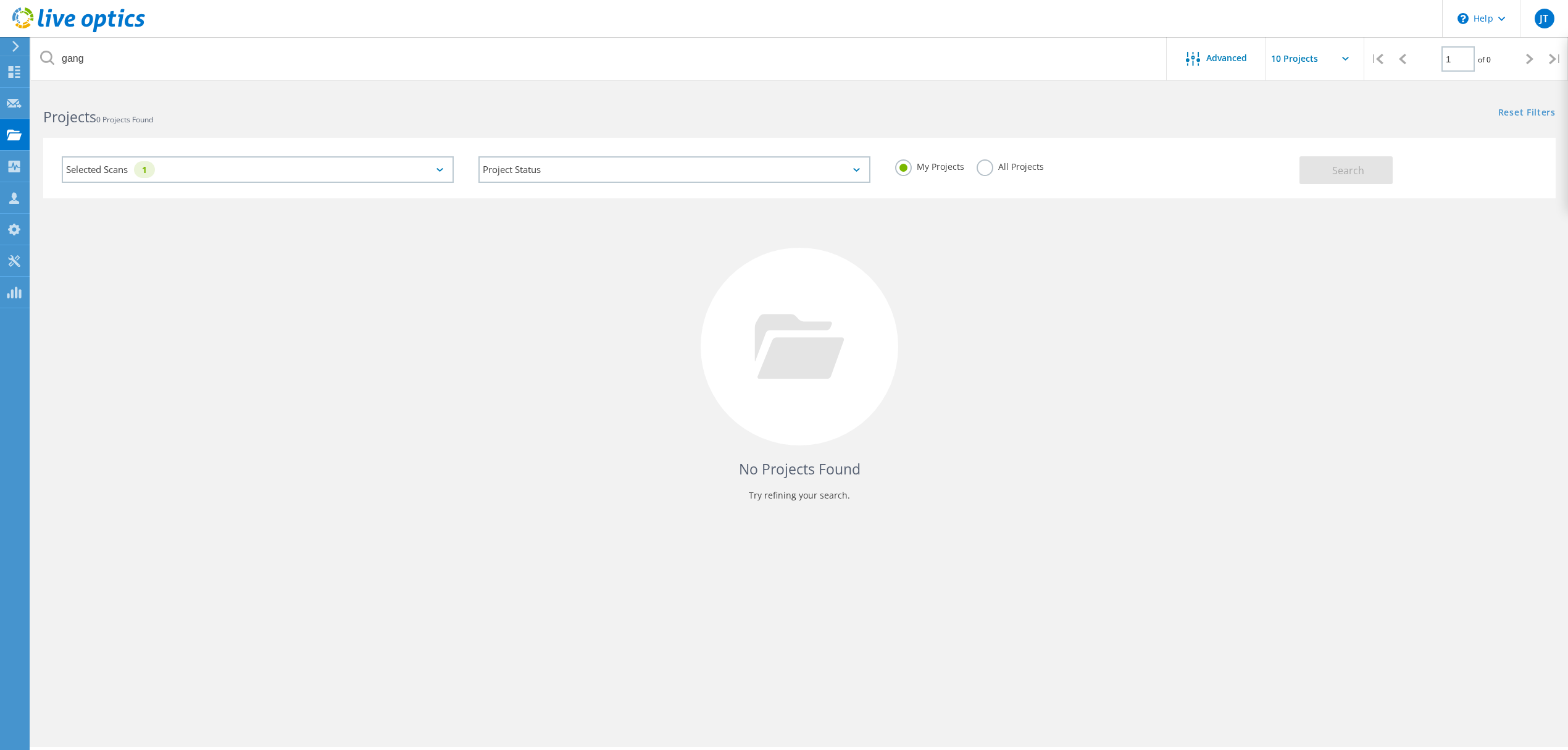
click at [1020, 161] on label "All Projects" at bounding box center [1010, 164] width 67 height 12
click at [0, 0] on input "All Projects" at bounding box center [0, 0] width 0 height 0
click at [215, 166] on div "Selected Scans 1" at bounding box center [258, 169] width 392 height 27
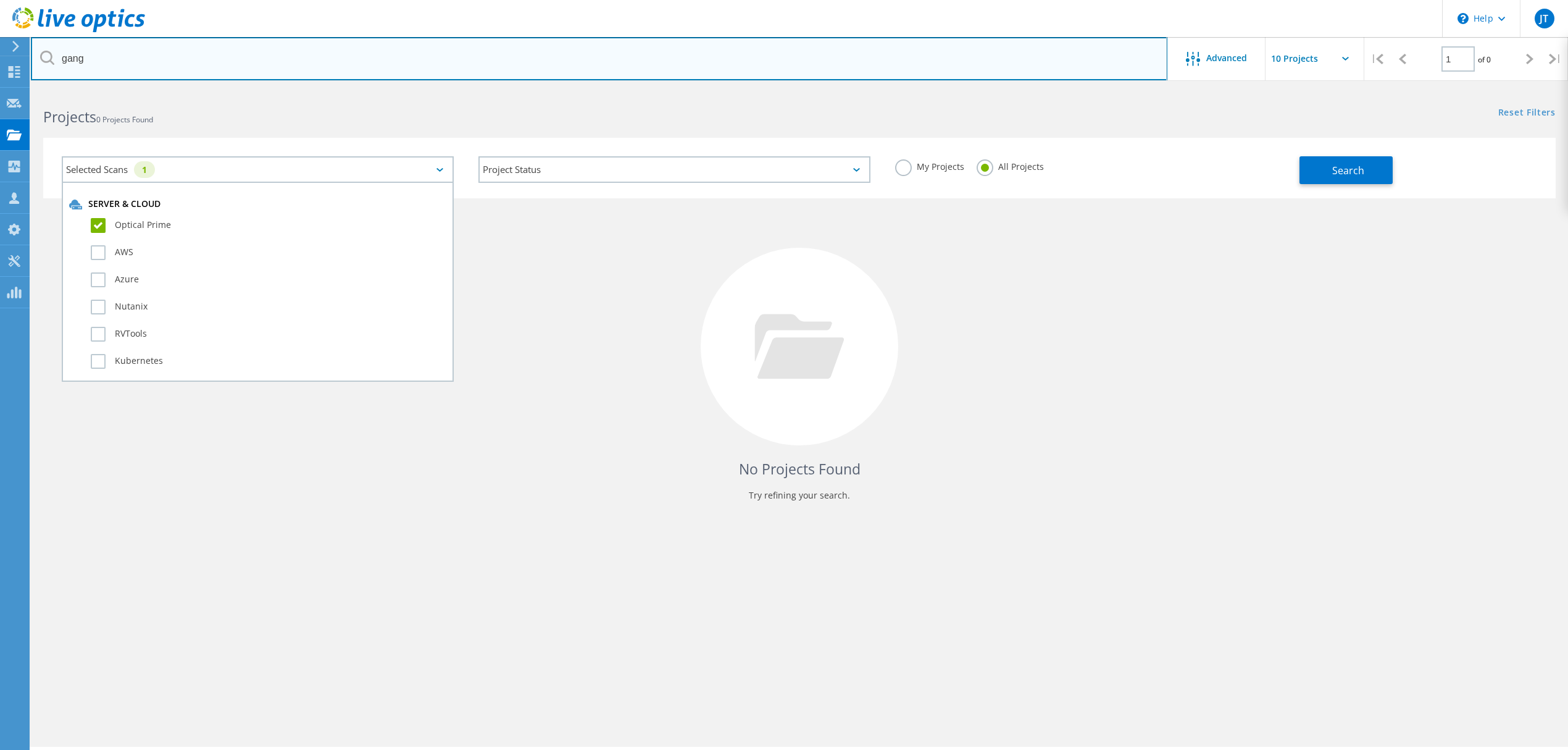
click at [117, 66] on input "gang" at bounding box center [598, 58] width 1137 height 43
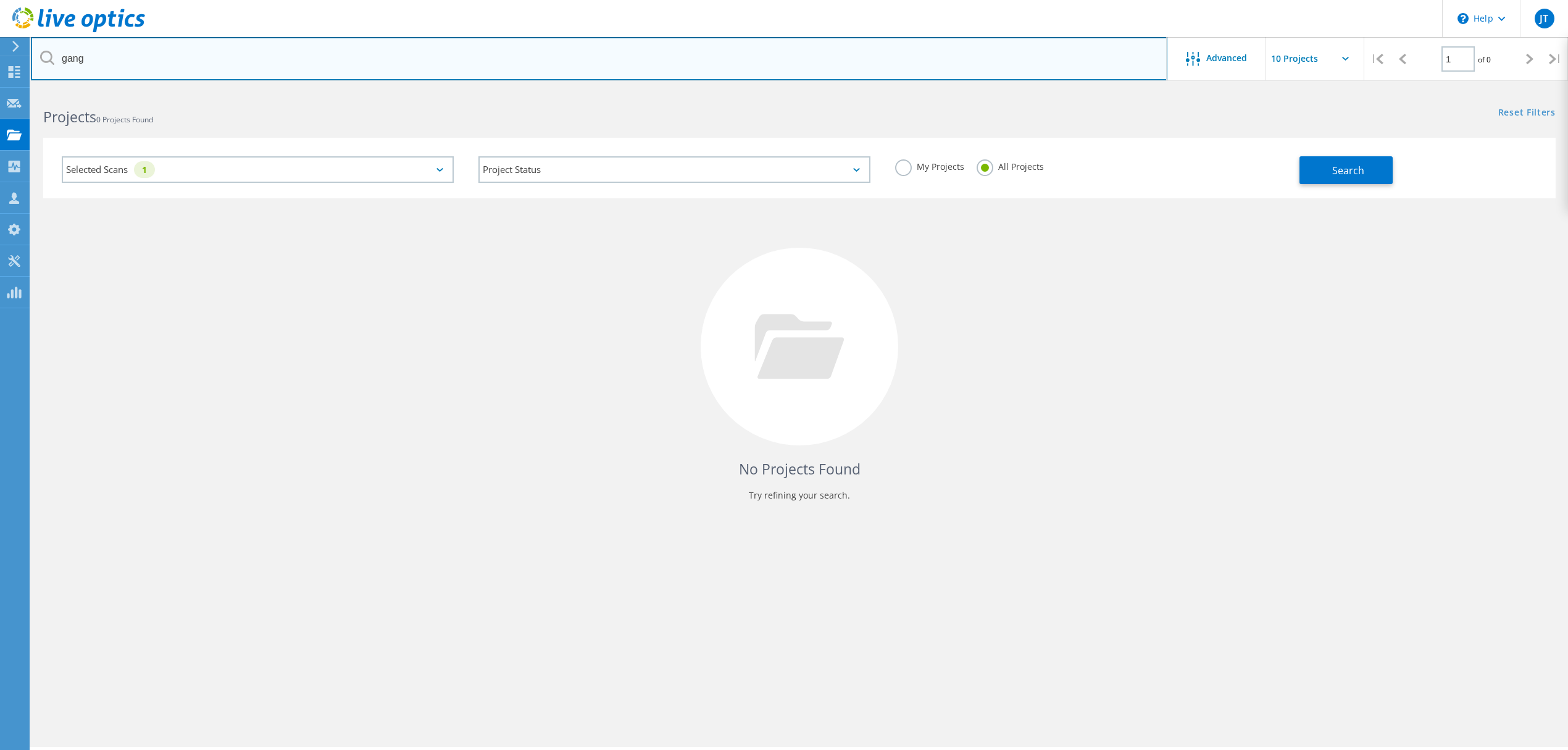
drag, startPoint x: 100, startPoint y: 67, endPoint x: -6, endPoint y: 63, distance: 106.1
click at [0, 63] on html "\n Help Explore Helpful Articles Contact Support JT Partner Team Member [PERSON…" at bounding box center [784, 392] width 1568 height 783
click at [197, 65] on input "grace health" at bounding box center [598, 58] width 1137 height 43
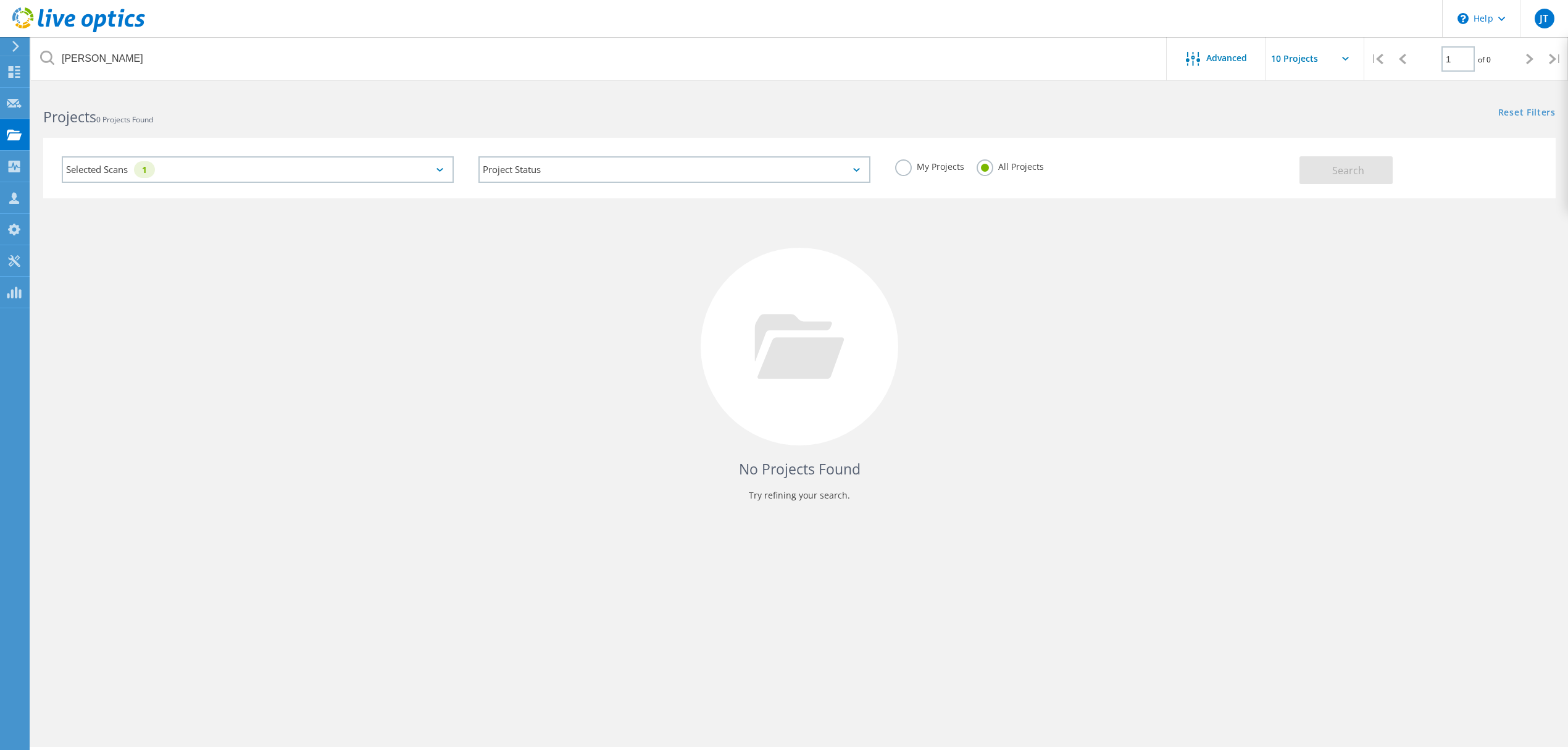
click at [193, 164] on div "Selected Scans 1" at bounding box center [258, 169] width 392 height 27
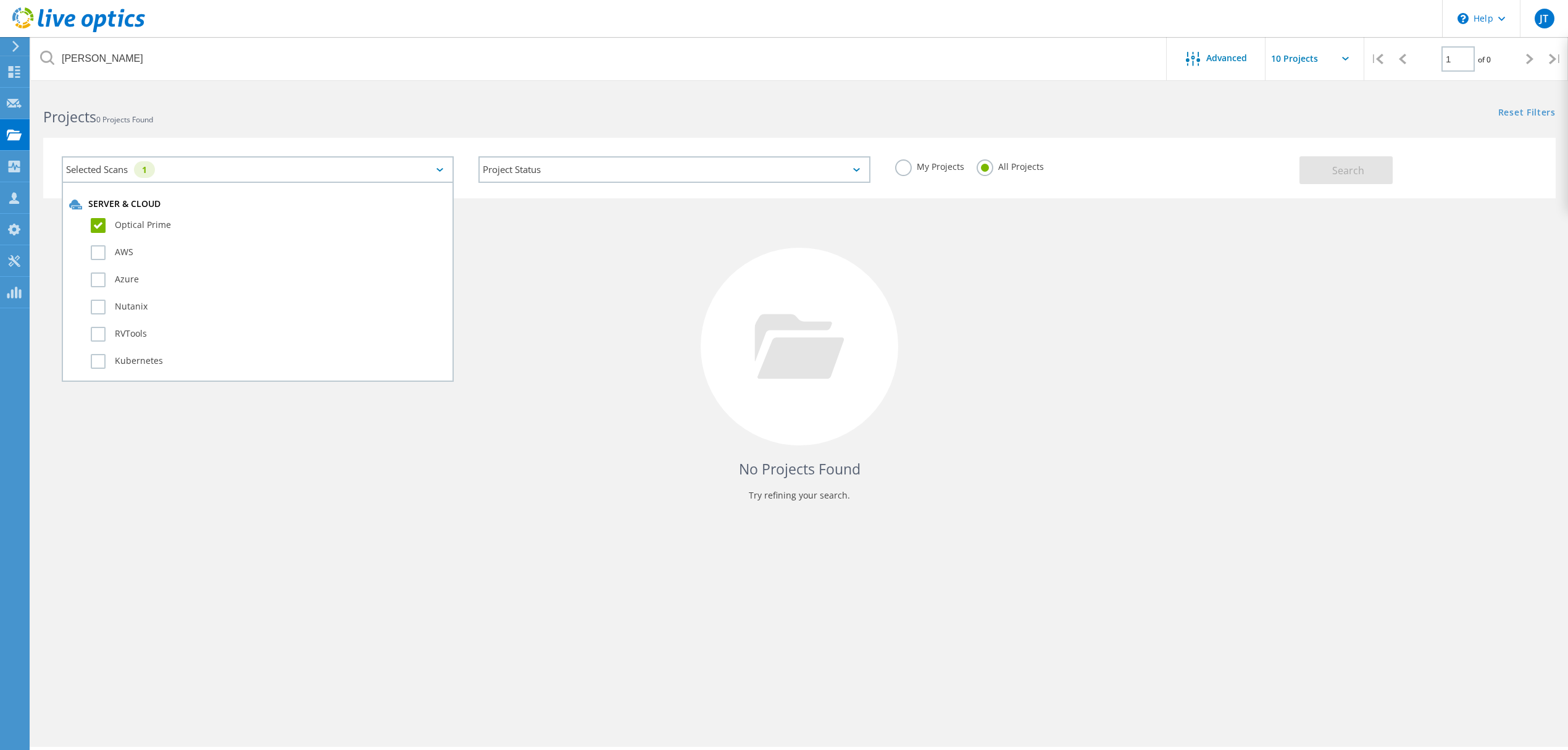
click at [106, 218] on label "Optical Prime" at bounding box center [268, 225] width 356 height 15
click at [0, 0] on input "Optical Prime" at bounding box center [0, 0] width 0 height 0
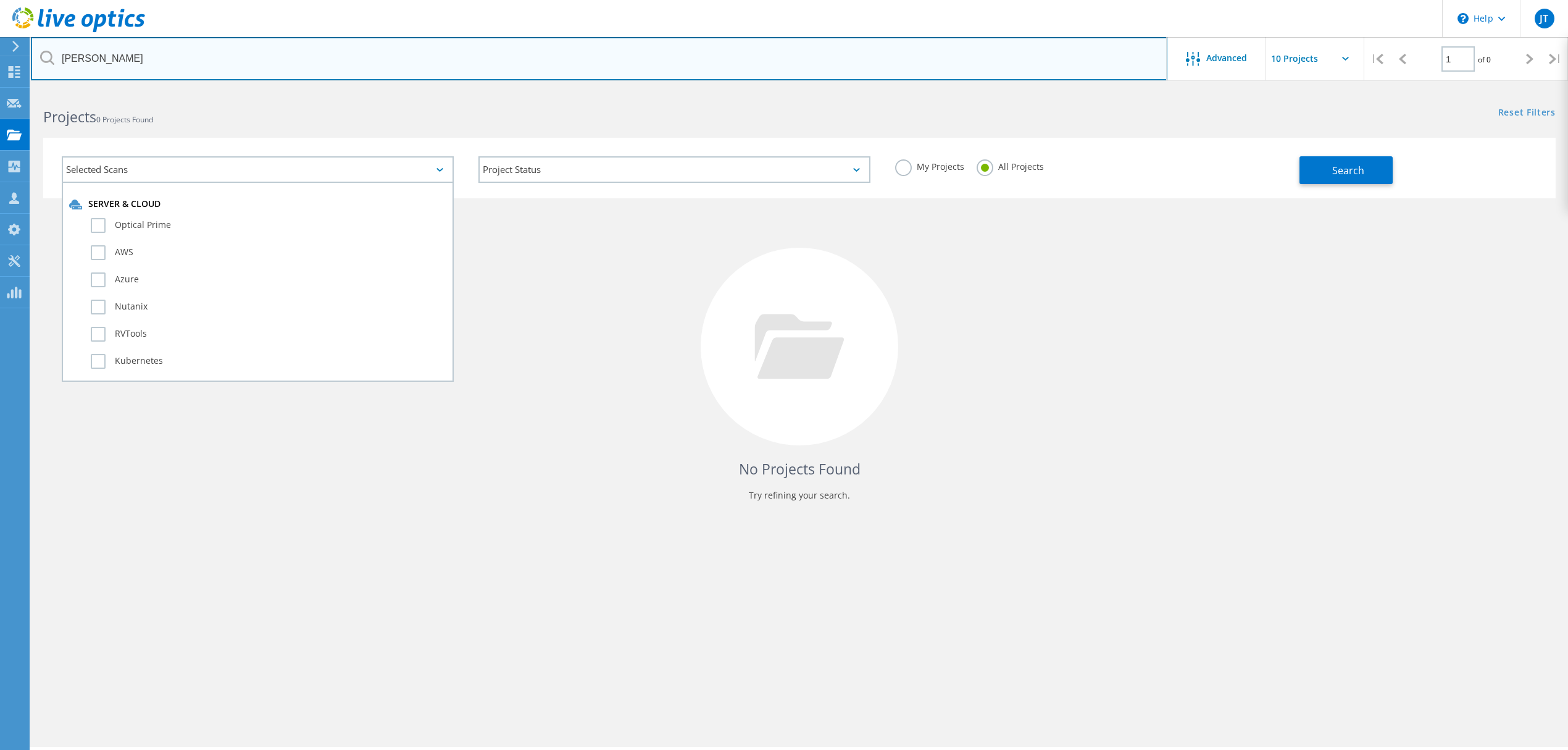
click at [161, 57] on input "[PERSON_NAME]" at bounding box center [598, 58] width 1137 height 43
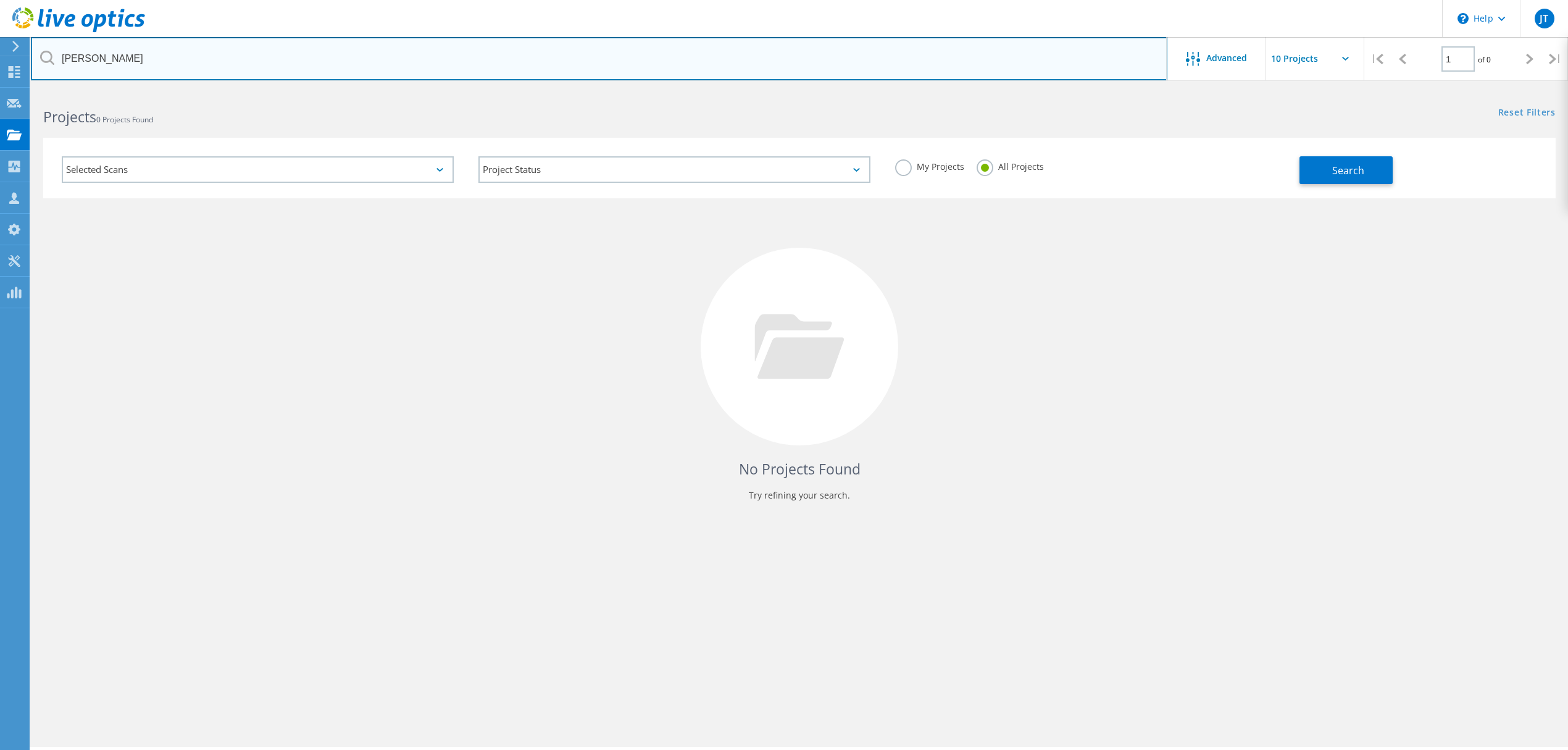
drag, startPoint x: 89, startPoint y: 57, endPoint x: 507, endPoint y: 106, distance: 420.9
click at [329, 74] on input "[PERSON_NAME]" at bounding box center [598, 58] width 1137 height 43
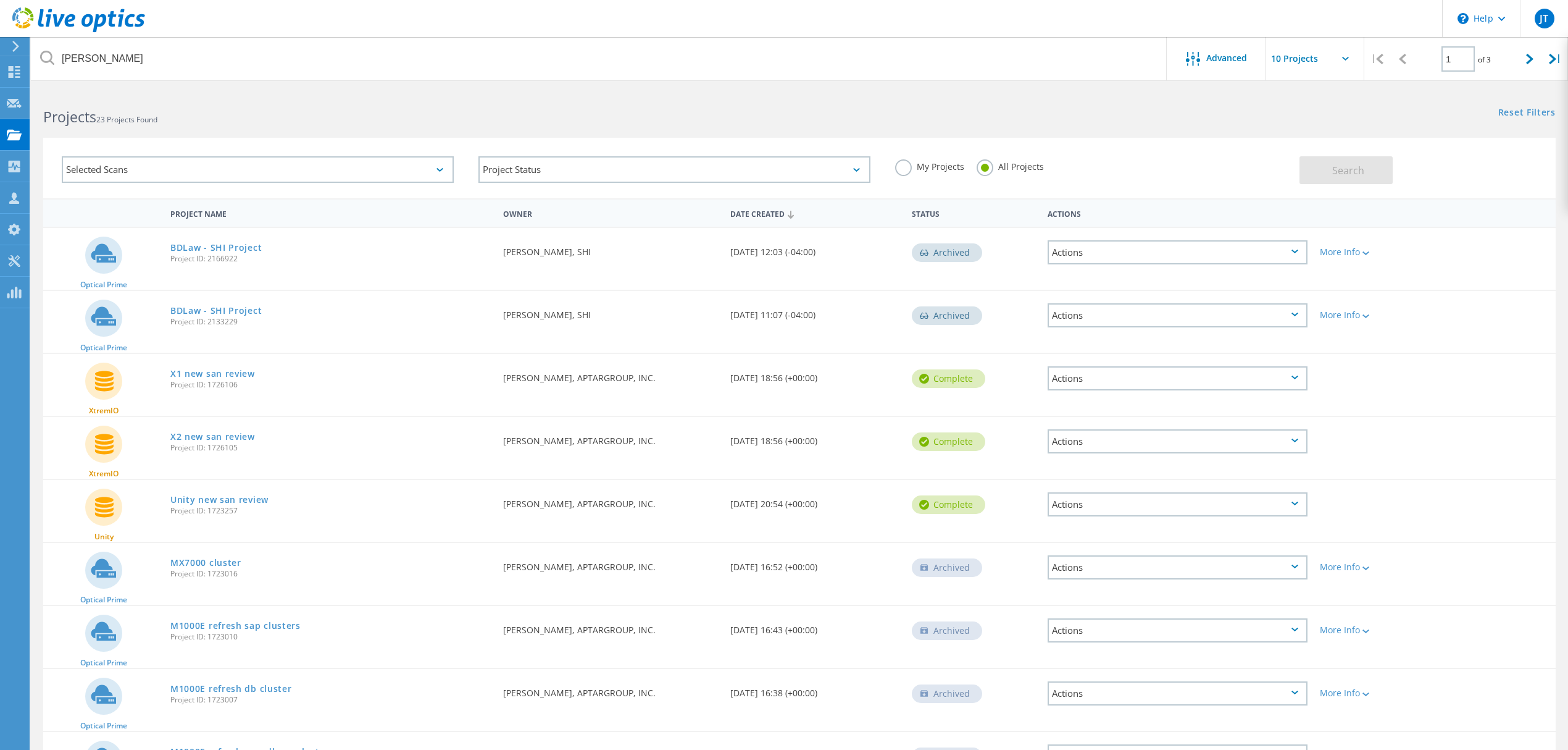
drag, startPoint x: 501, startPoint y: 252, endPoint x: 631, endPoint y: 258, distance: 130.1
click at [631, 258] on div "Requested By [PERSON_NAME], SHI" at bounding box center [610, 248] width 227 height 41
copy div "[PERSON_NAME], SHI"
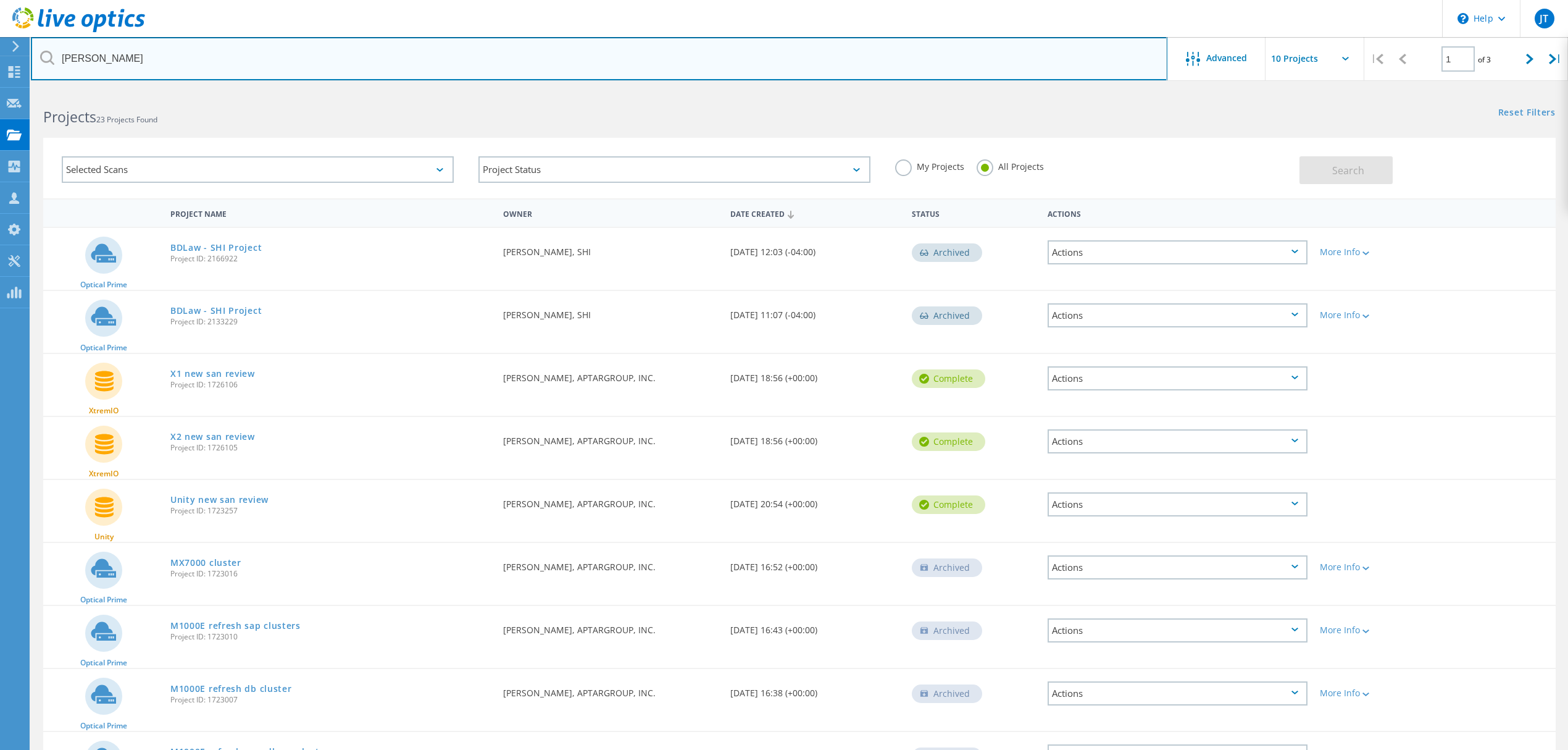
click at [119, 59] on input "[PERSON_NAME]" at bounding box center [598, 58] width 1137 height 43
paste input "[PERSON_NAME], SHI"
drag, startPoint x: 141, startPoint y: 59, endPoint x: -29, endPoint y: 38, distance: 171.3
click at [0, 38] on html "\n Help Explore Helpful Articles Contact Support JT Partner Team Member [PERSON…" at bounding box center [784, 454] width 1568 height 908
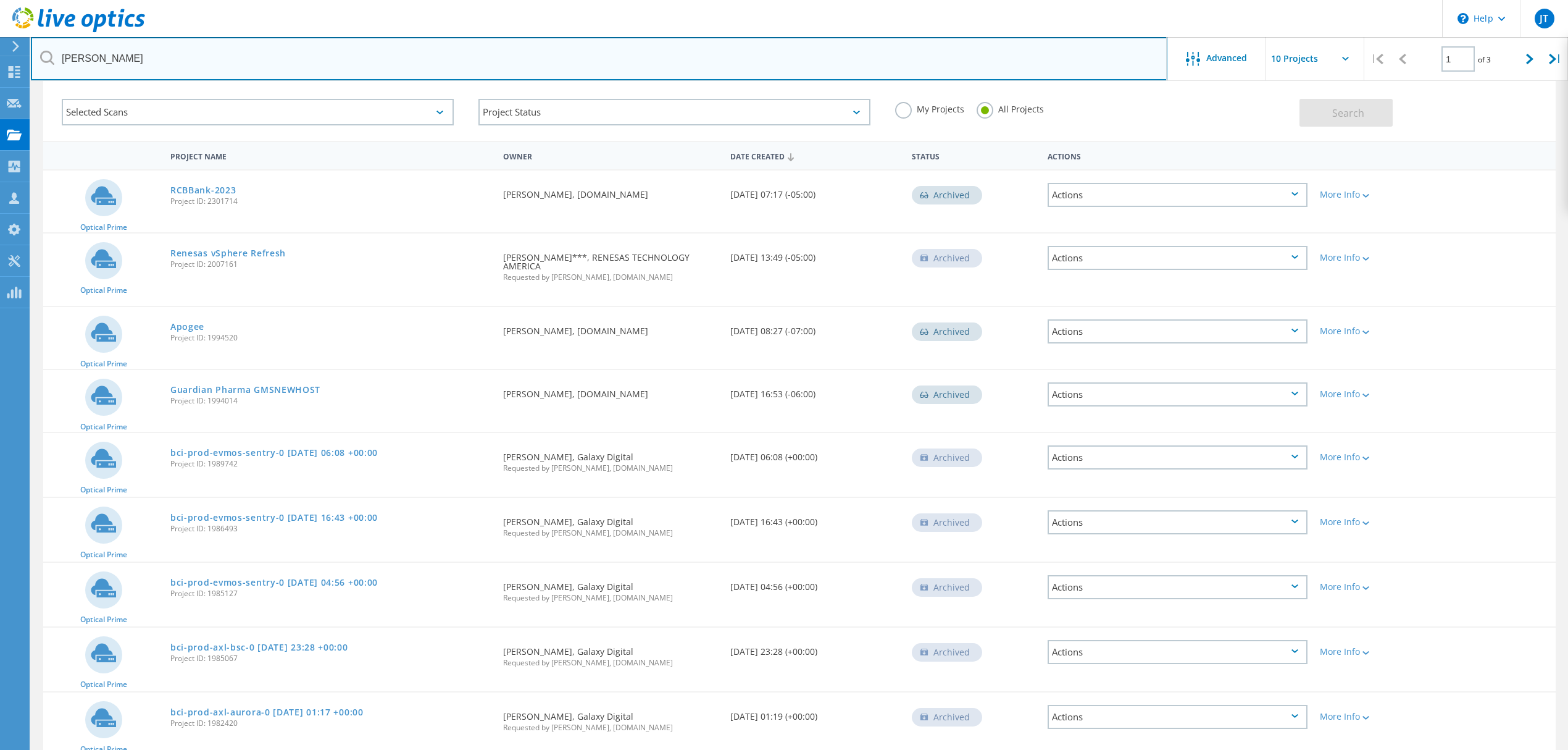
scroll to position [82, 0]
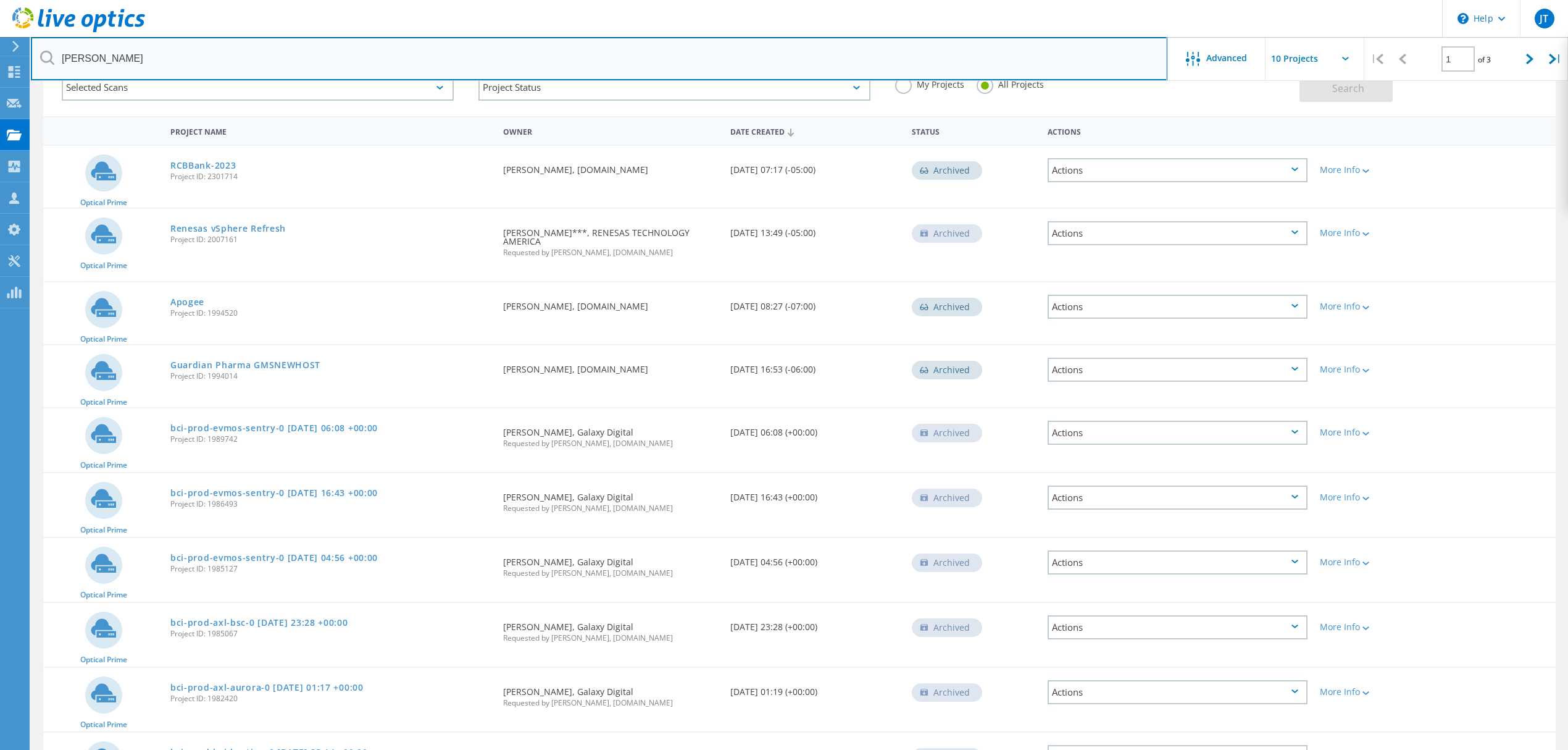
click at [248, 50] on input "[PERSON_NAME]" at bounding box center [598, 58] width 1137 height 43
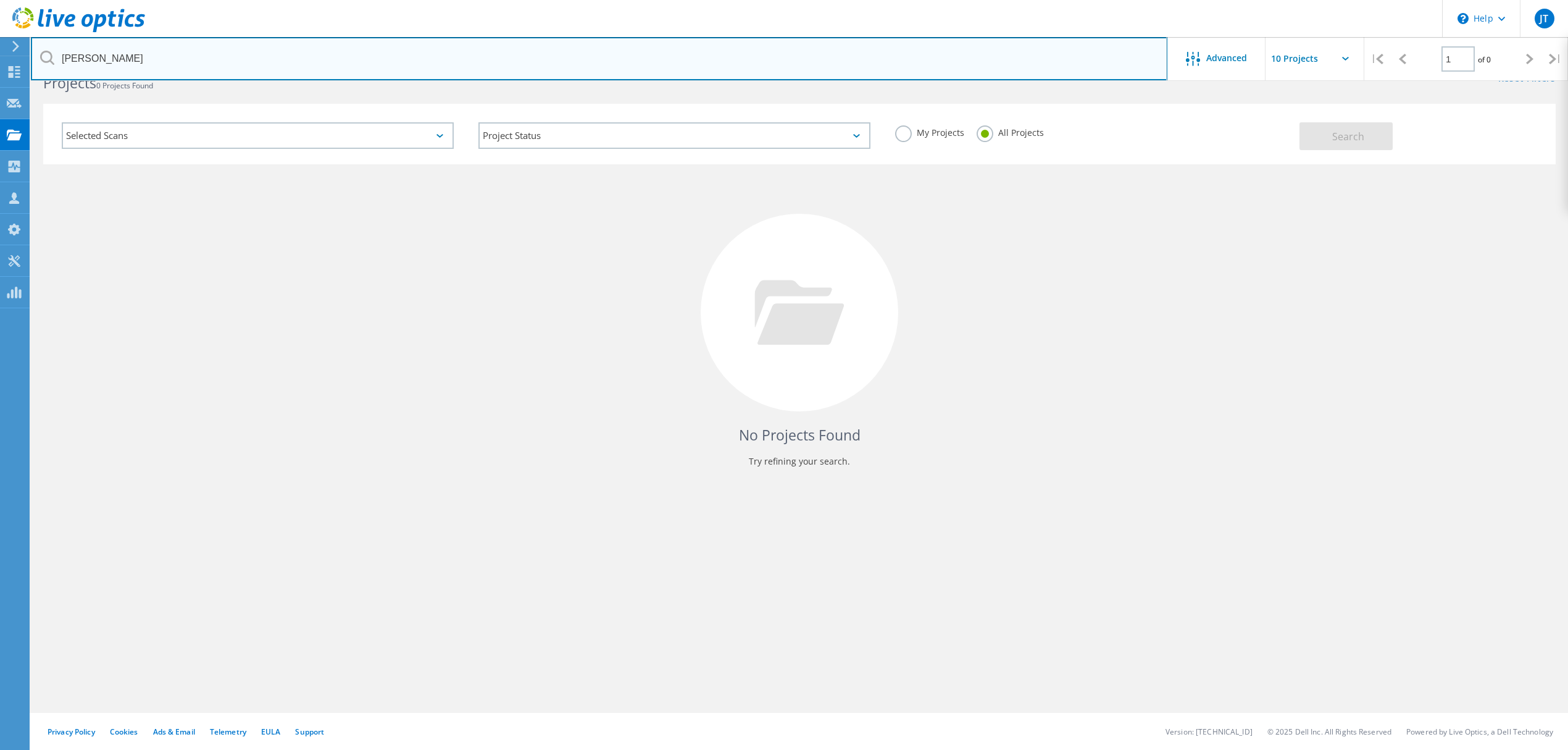
scroll to position [33, 0]
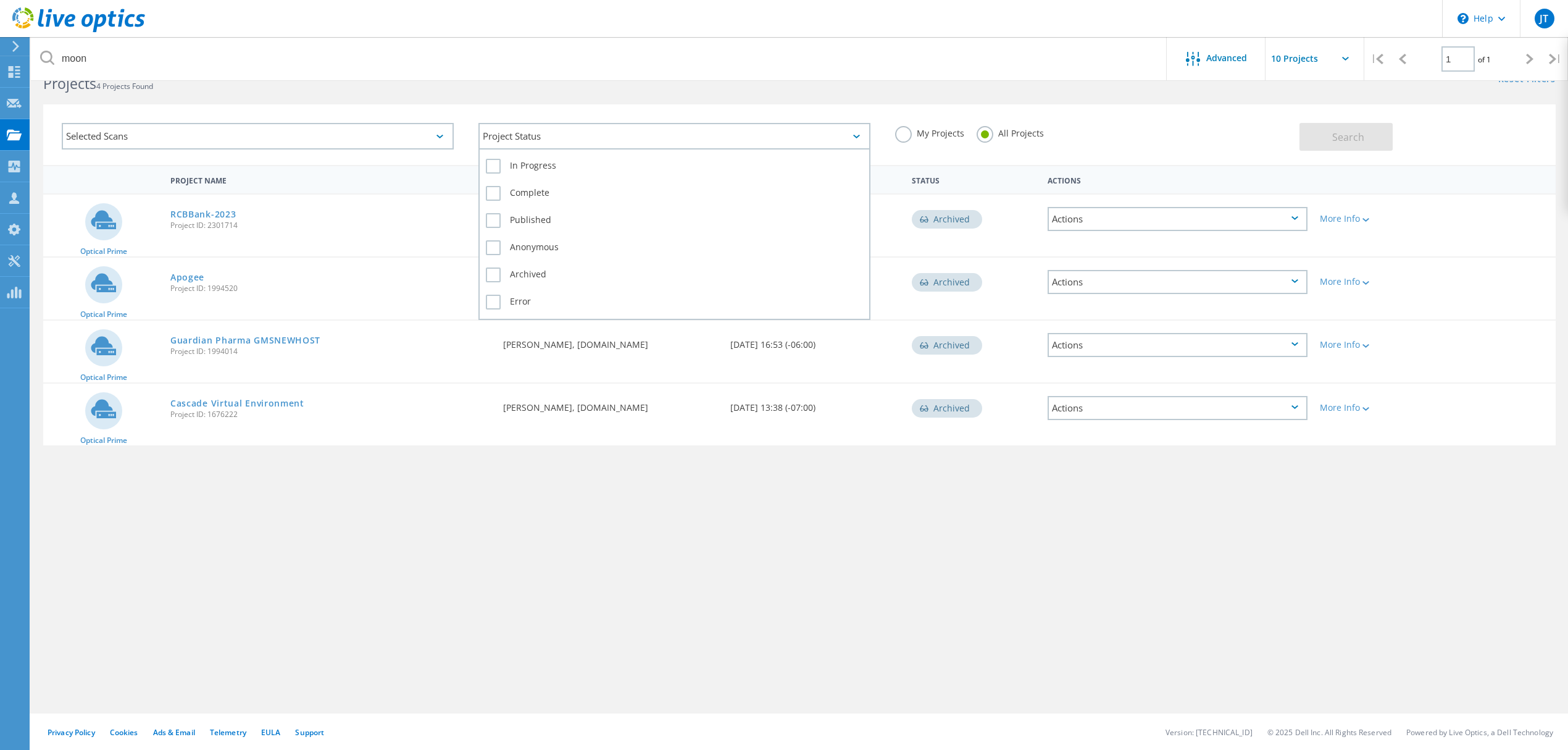
click at [547, 127] on div "Project Status" at bounding box center [674, 136] width 392 height 27
click at [535, 165] on label "In Progress" at bounding box center [674, 166] width 377 height 15
click at [0, 0] on input "In Progress" at bounding box center [0, 0] width 0 height 0
click at [1332, 139] on button "Search" at bounding box center [1345, 137] width 93 height 28
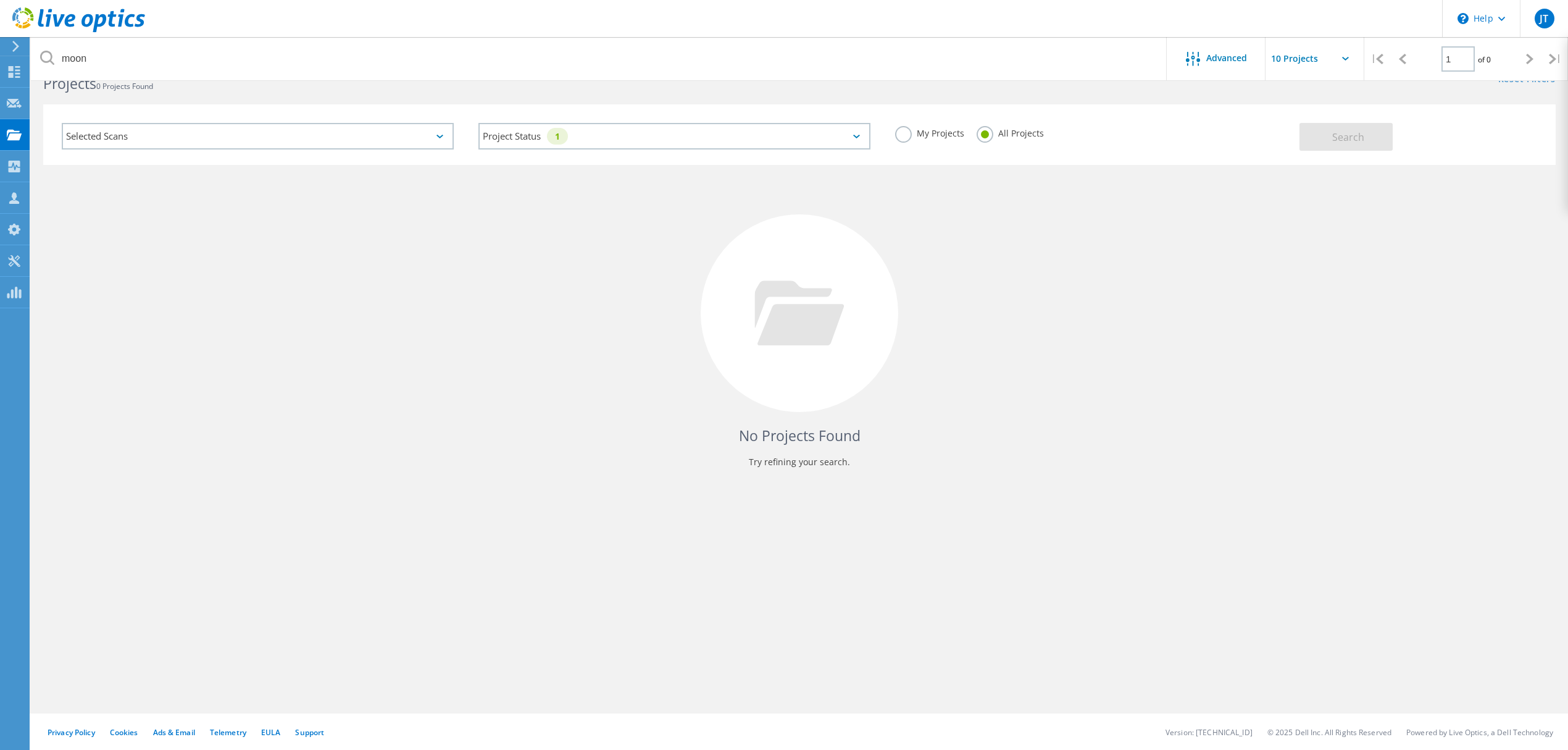
click at [705, 153] on div "Project Status 1 In Progress Complete Published Anonymous Archived Error" at bounding box center [674, 136] width 416 height 51
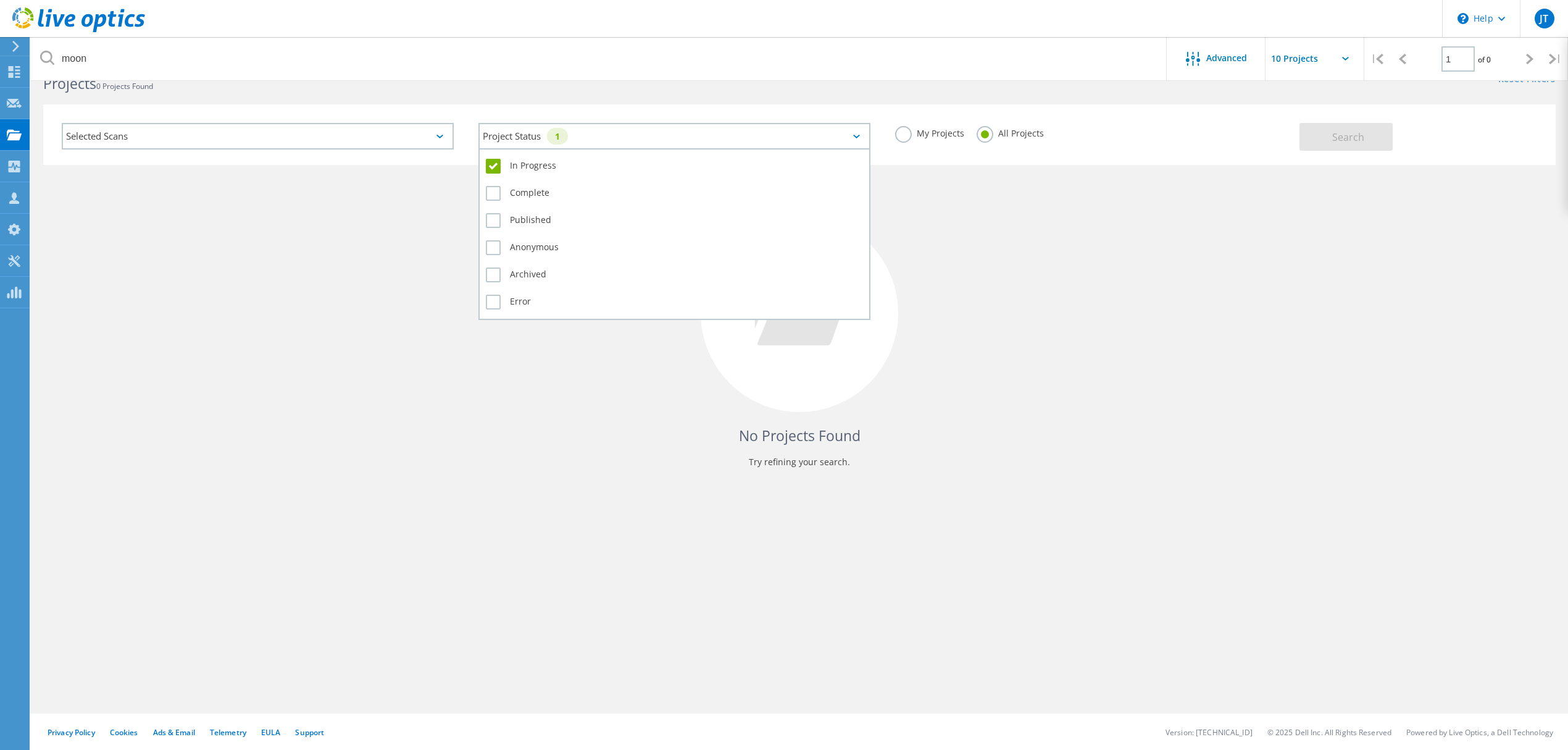
click at [515, 146] on div "Project Status 1" at bounding box center [674, 136] width 392 height 27
click at [519, 183] on div "Complete" at bounding box center [674, 196] width 377 height 27
click at [516, 188] on label "Complete" at bounding box center [674, 193] width 377 height 15
click at [517, 184] on div "Complete" at bounding box center [674, 196] width 377 height 27
click at [523, 186] on label "Complete" at bounding box center [674, 193] width 377 height 15
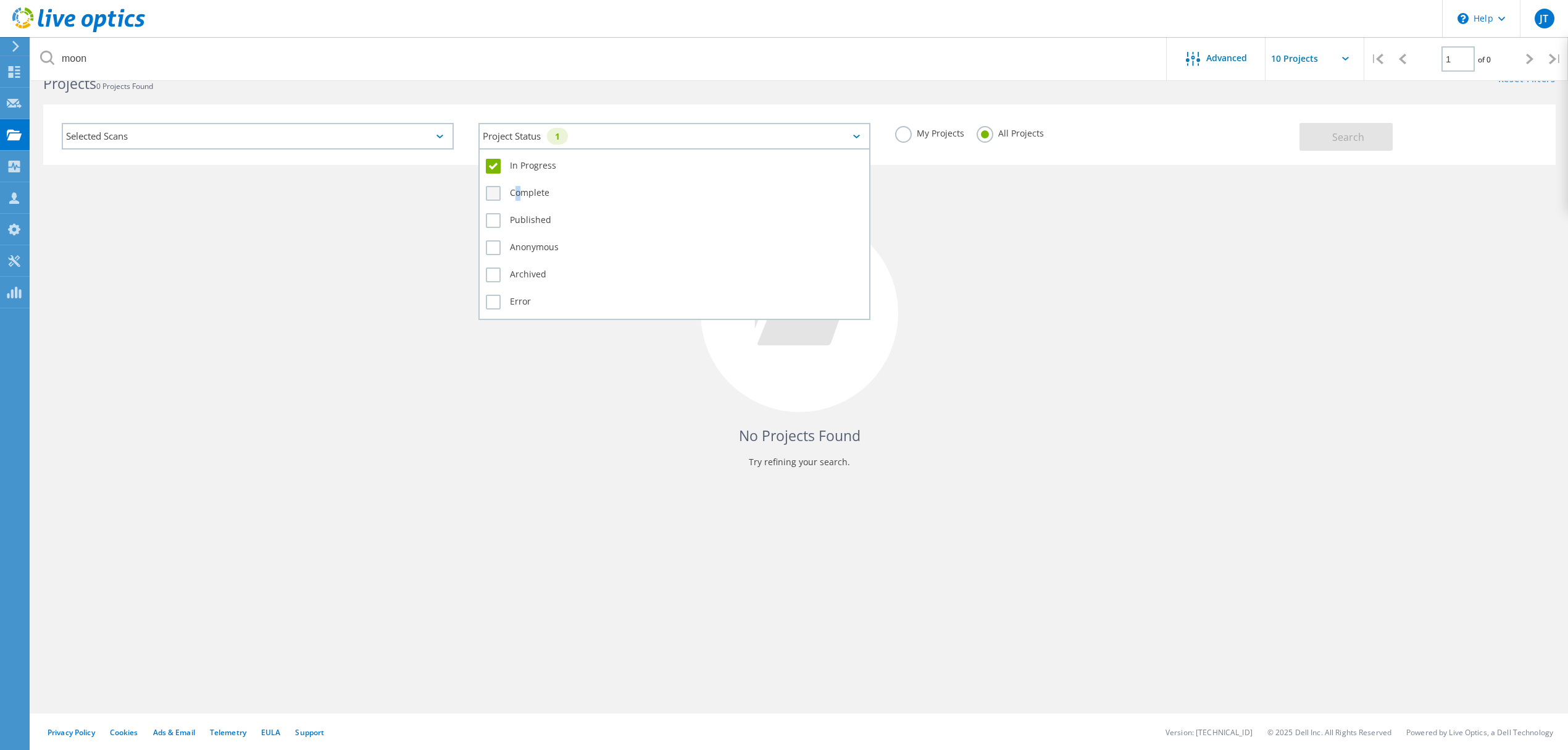
click at [0, 0] on input "Complete" at bounding box center [0, 0] width 0 height 0
click at [529, 151] on div "In Progress Complete Published Anonymous Archived Error" at bounding box center [674, 234] width 392 height 172
click at [534, 161] on label "In Progress" at bounding box center [674, 166] width 377 height 15
click at [0, 0] on input "In Progress" at bounding box center [0, 0] width 0 height 0
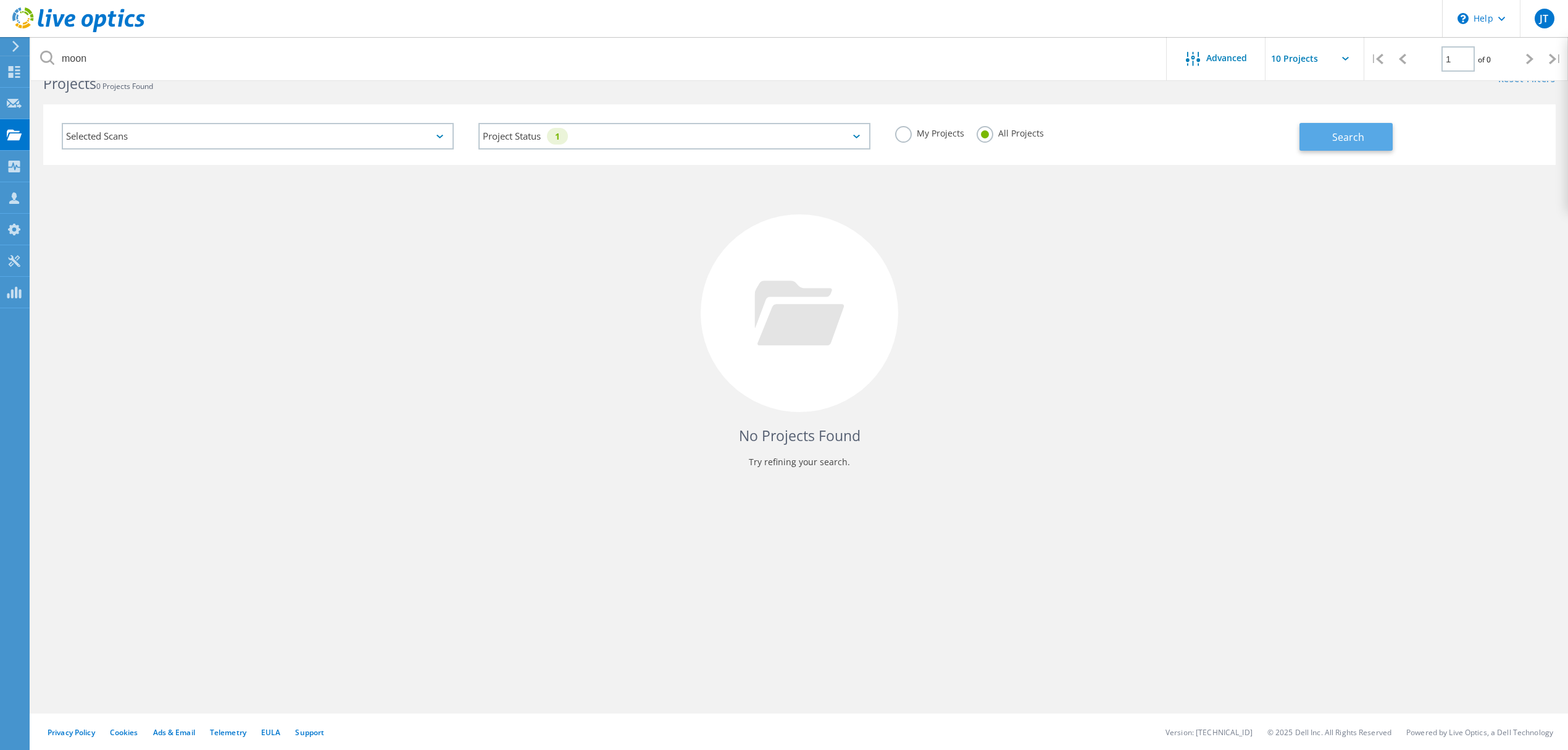
click at [1368, 124] on button "Search" at bounding box center [1345, 137] width 93 height 28
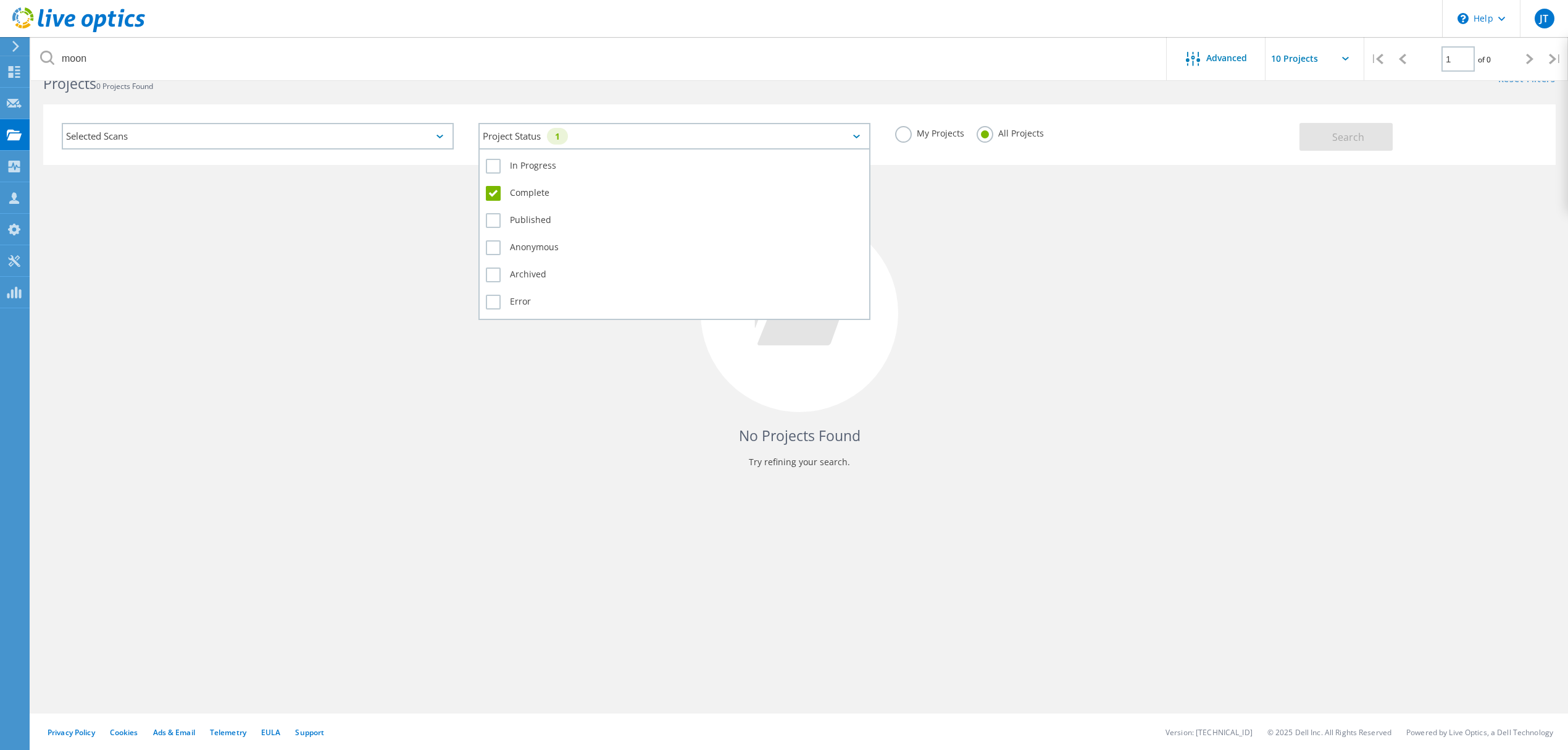
click at [650, 134] on div "Project Status 1" at bounding box center [674, 136] width 392 height 27
click at [557, 191] on label "Complete" at bounding box center [674, 193] width 377 height 15
click at [0, 0] on input "Complete" at bounding box center [0, 0] width 0 height 0
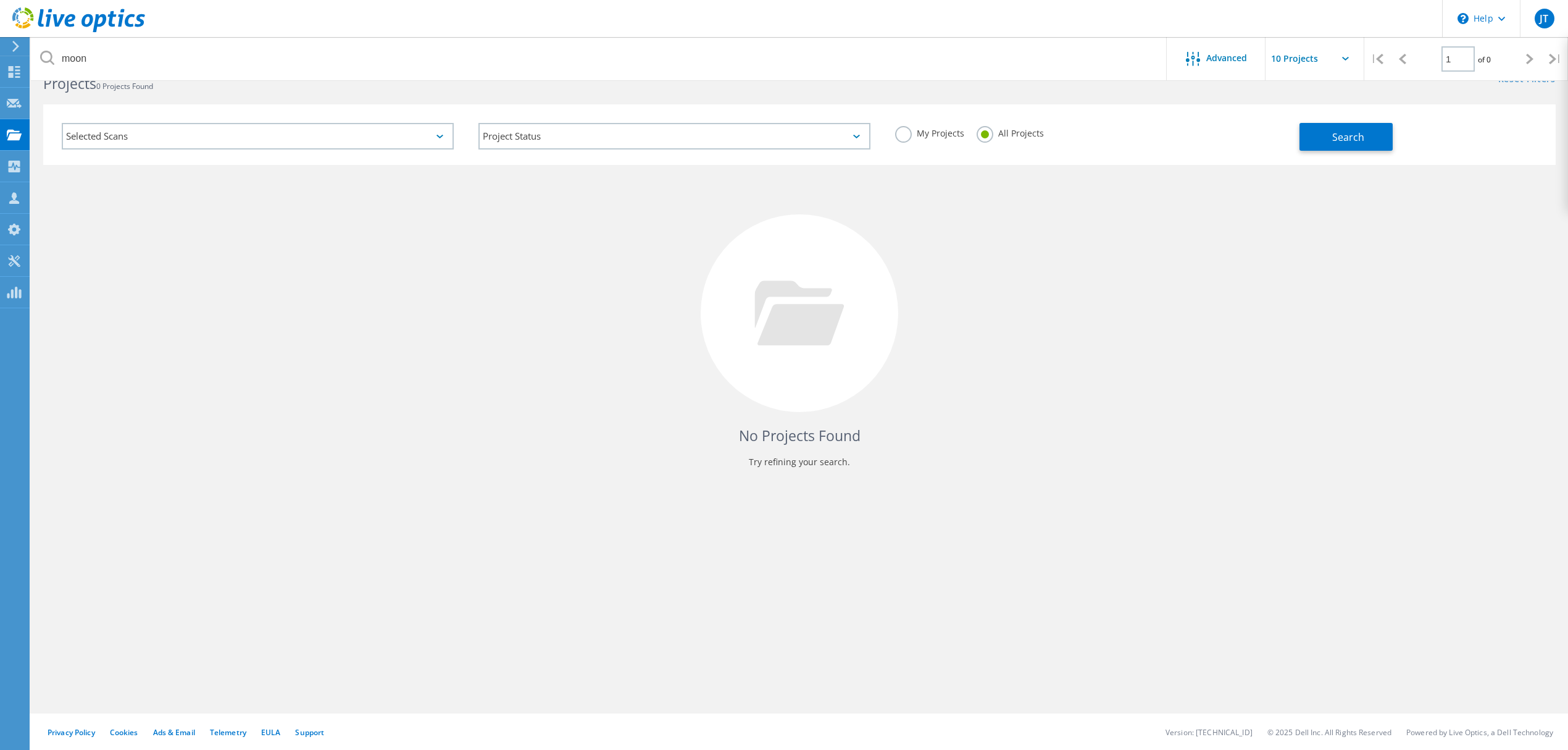
click at [939, 128] on label "My Projects" at bounding box center [929, 131] width 69 height 12
click at [0, 0] on input "My Projects" at bounding box center [0, 0] width 0 height 0
click at [175, 137] on div "Selected Scans" at bounding box center [258, 136] width 392 height 27
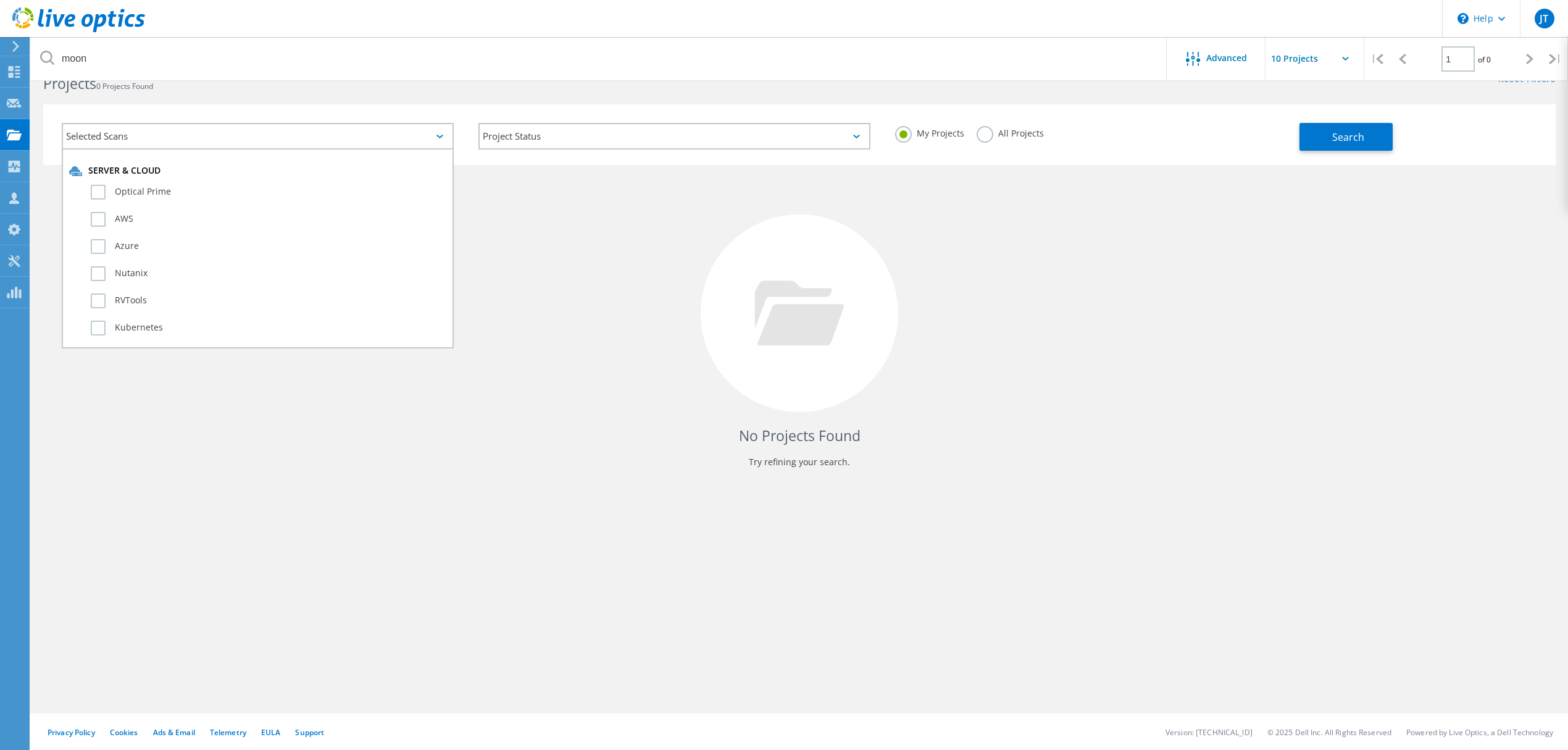
click at [176, 137] on div "Selected Scans" at bounding box center [258, 136] width 392 height 27
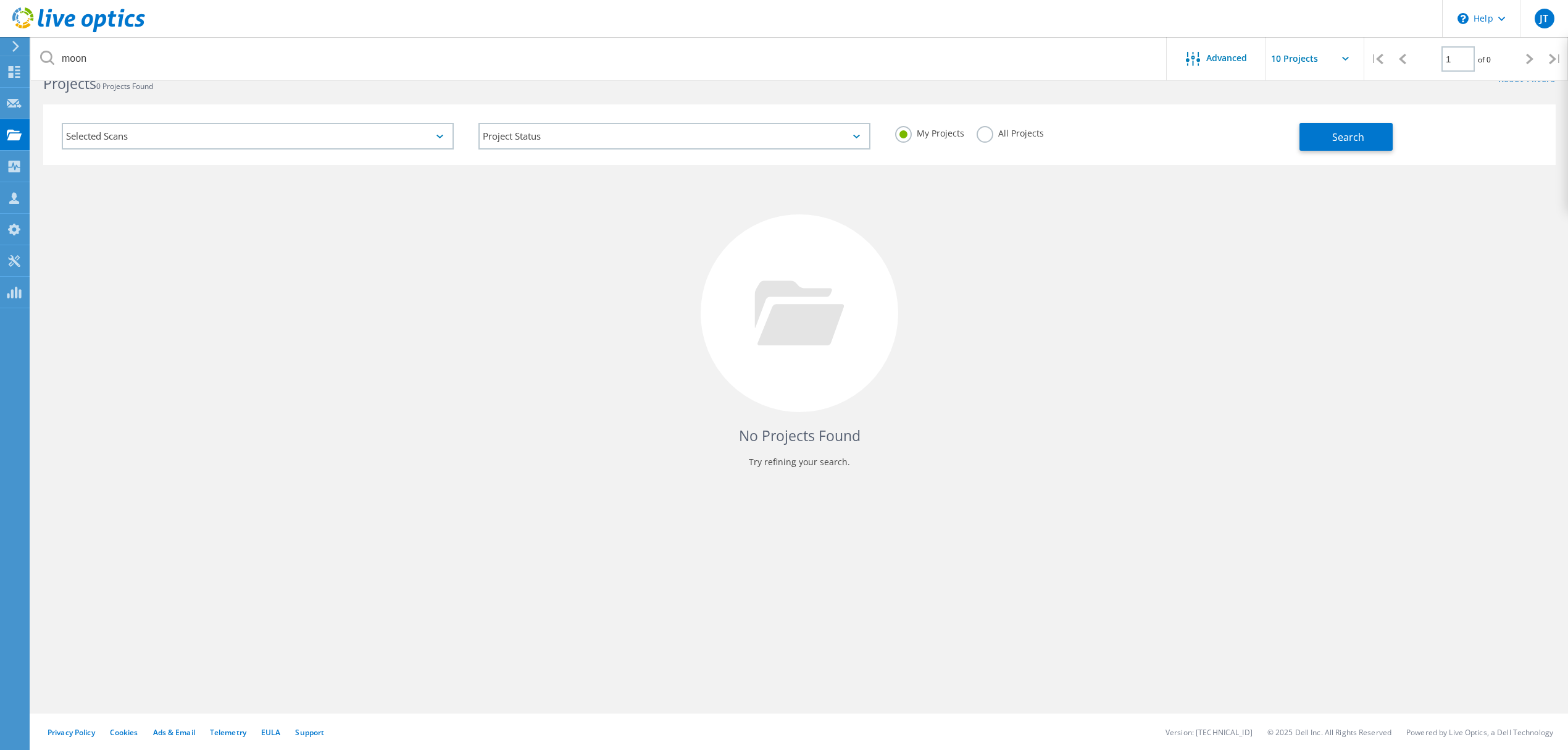
scroll to position [0, 0]
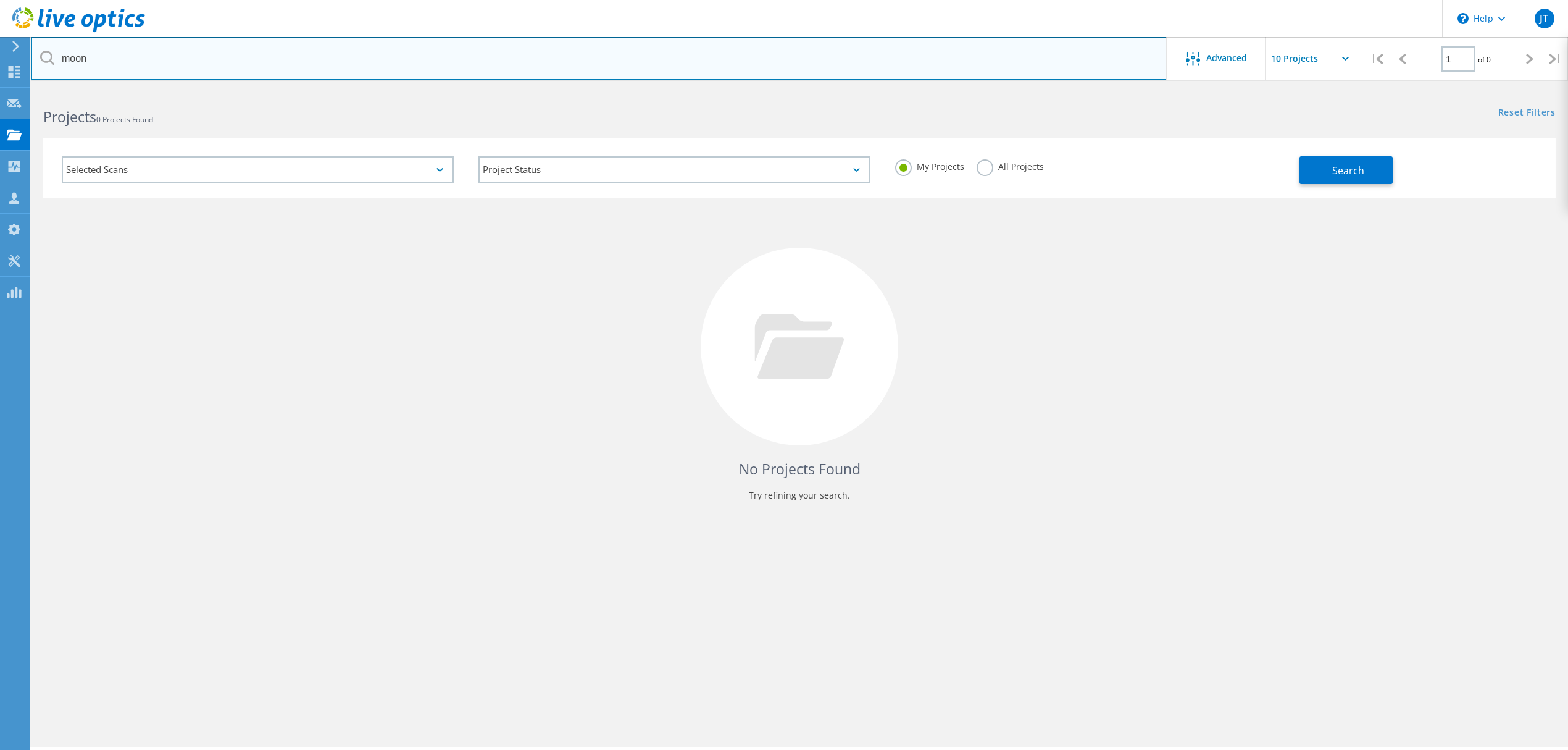
click at [111, 54] on input "moon" at bounding box center [598, 58] width 1137 height 43
type input "m"
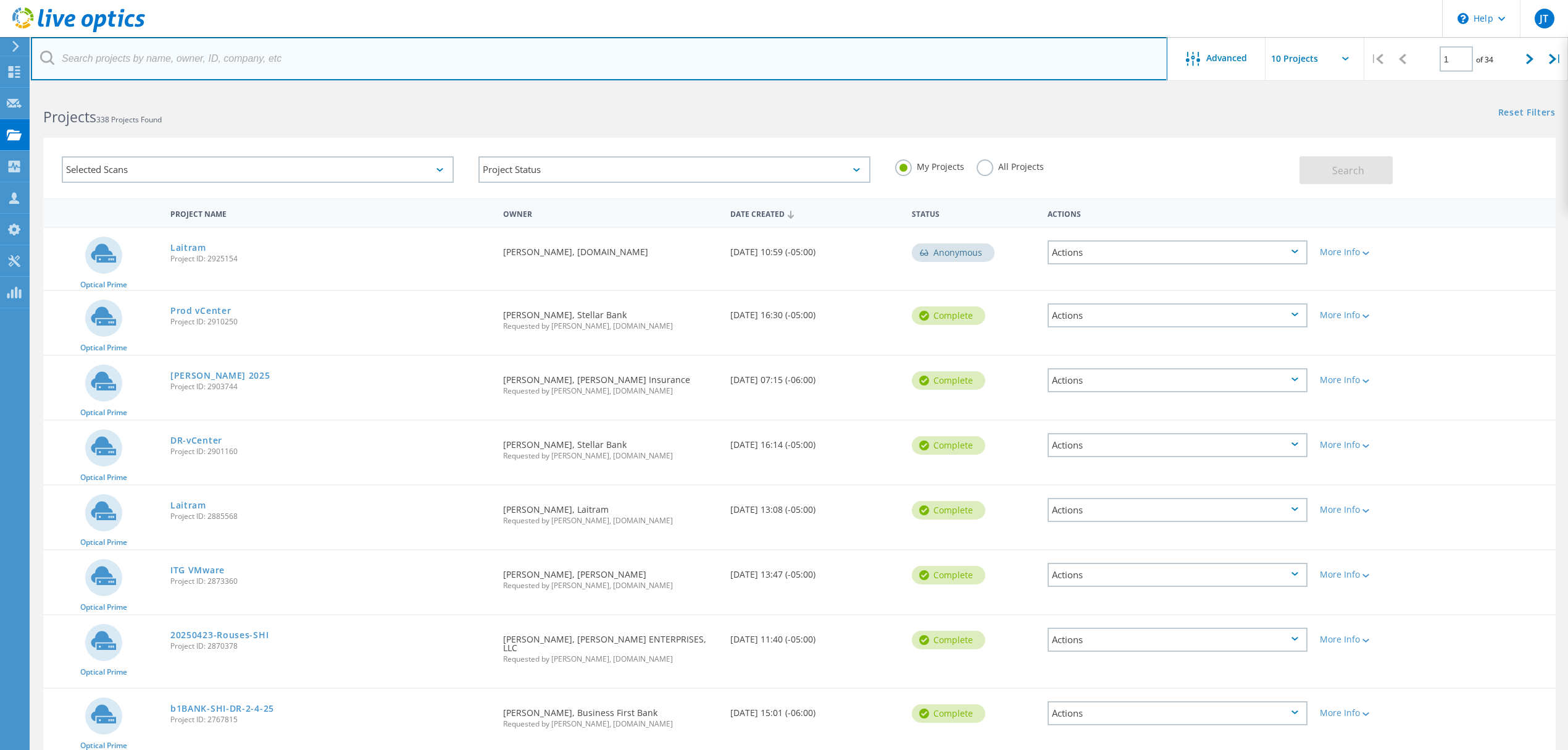
click at [184, 68] on input "text" at bounding box center [598, 58] width 1137 height 43
